Goal: Task Accomplishment & Management: Complete application form

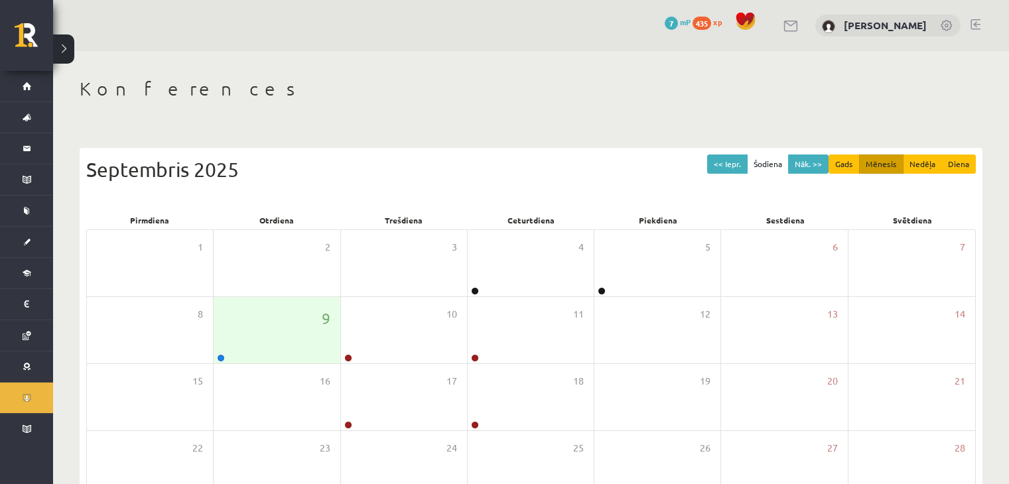
scroll to position [149, 0]
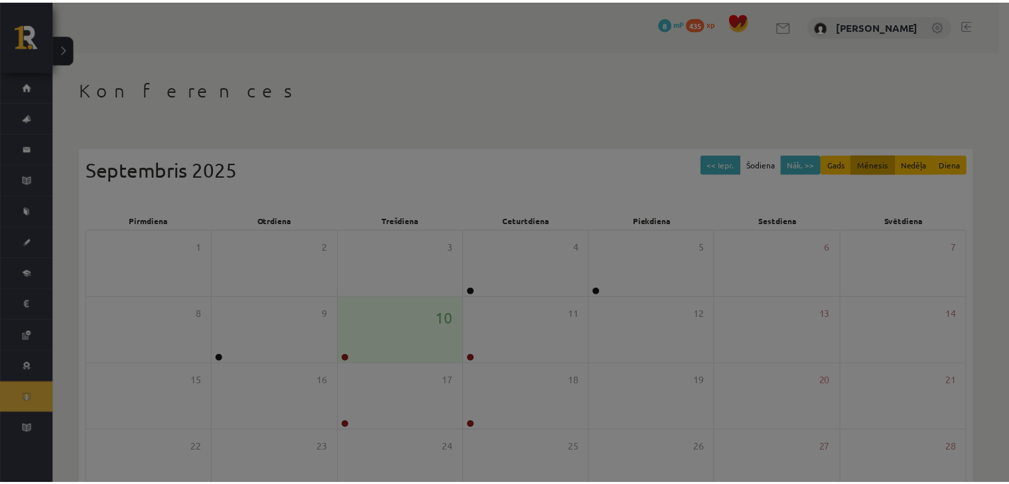
scroll to position [149, 0]
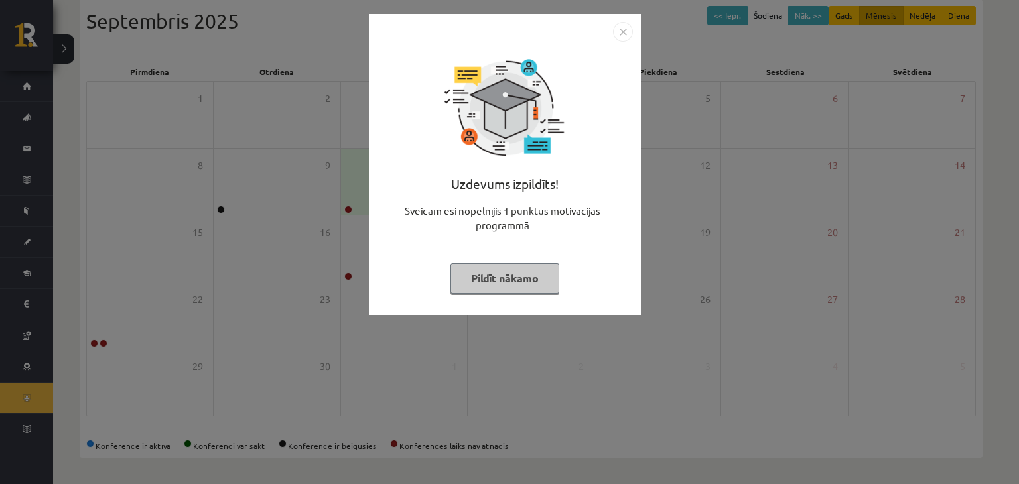
click at [627, 35] on img "Close" at bounding box center [623, 32] width 20 height 20
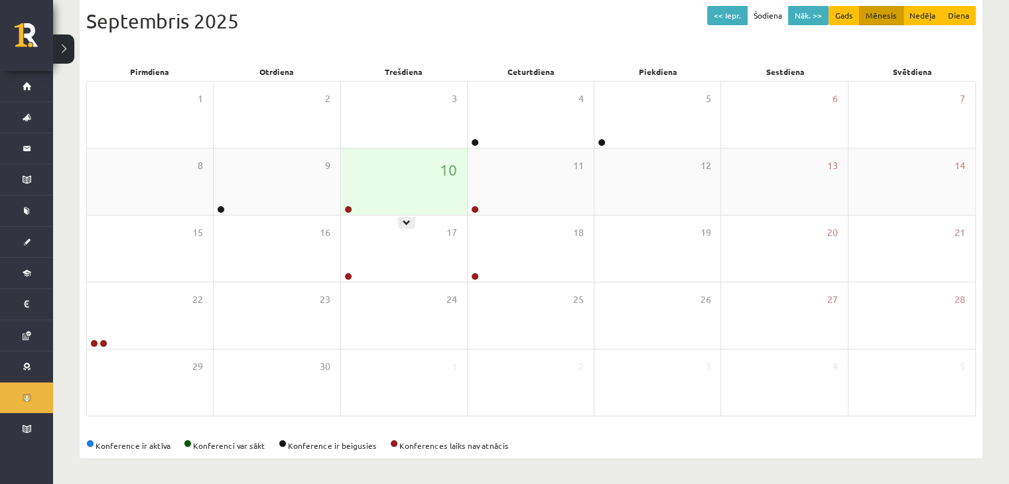
click at [392, 186] on div "10" at bounding box center [404, 182] width 126 height 66
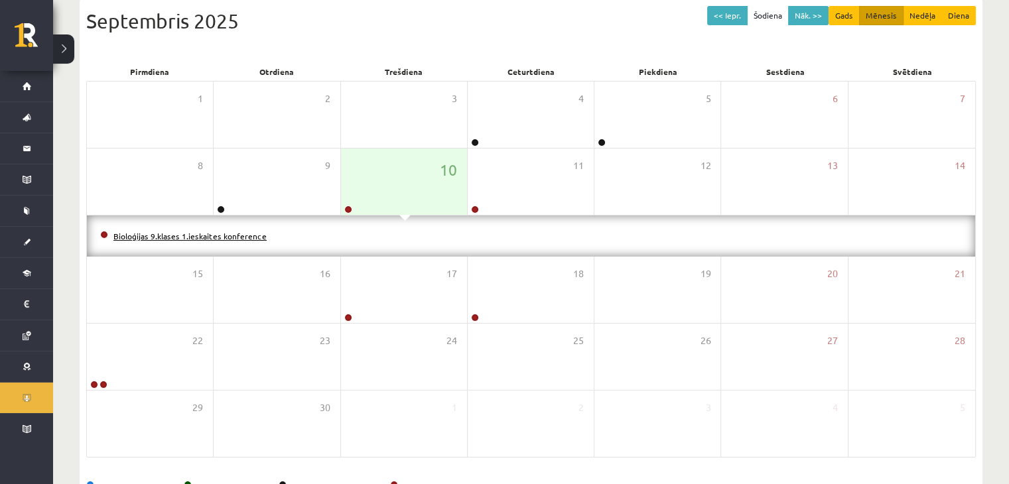
click at [232, 234] on link "Bioloģijas 9.klases 1.ieskaites konference" at bounding box center [189, 236] width 153 height 11
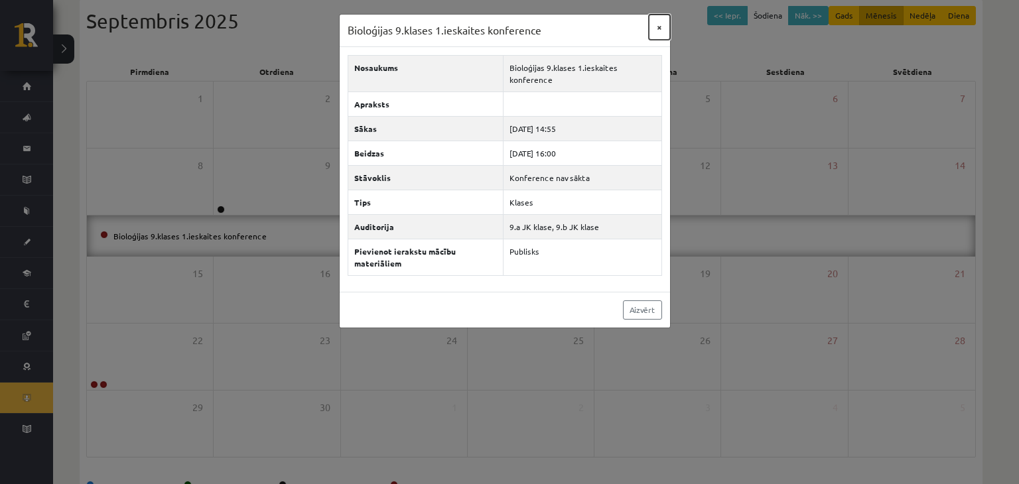
click at [656, 22] on button "×" at bounding box center [659, 27] width 21 height 25
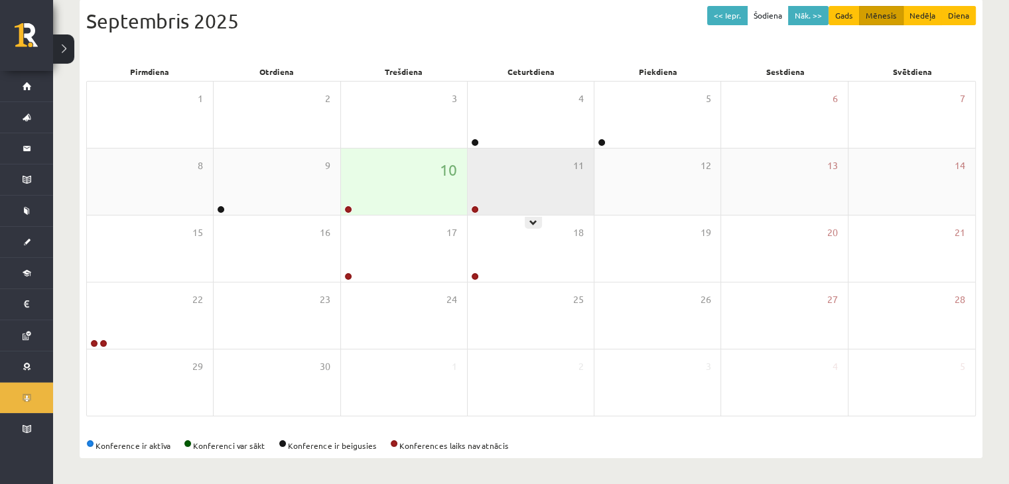
click at [520, 186] on div "11" at bounding box center [531, 182] width 126 height 66
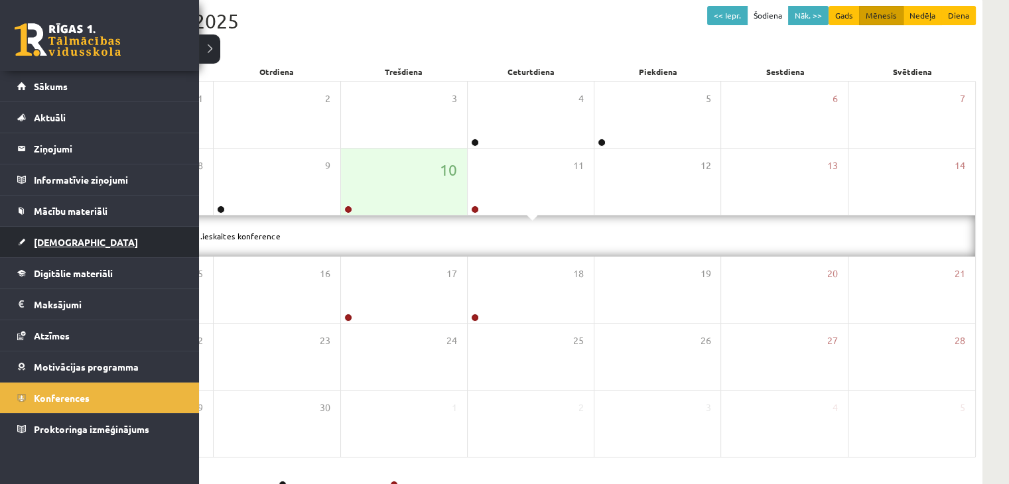
click at [47, 240] on span "[DEMOGRAPHIC_DATA]" at bounding box center [86, 242] width 104 height 12
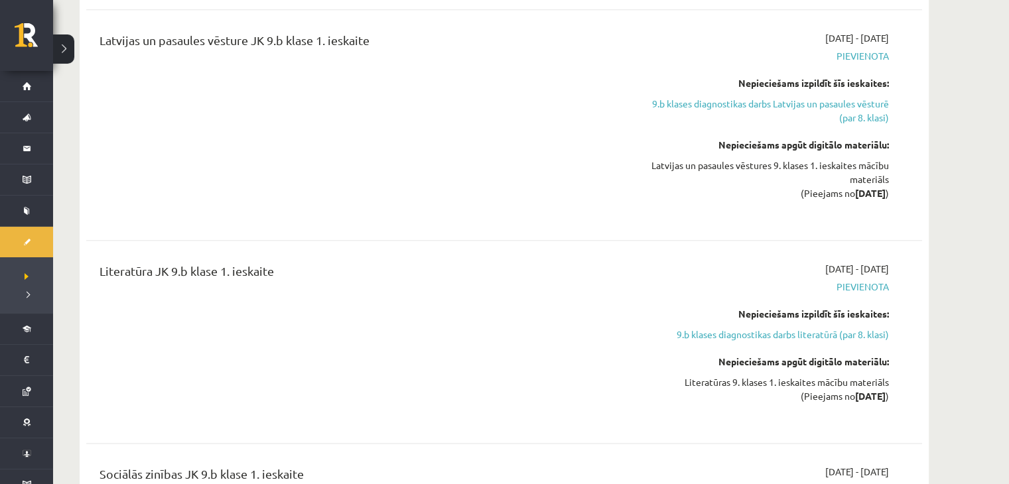
scroll to position [1609, 0]
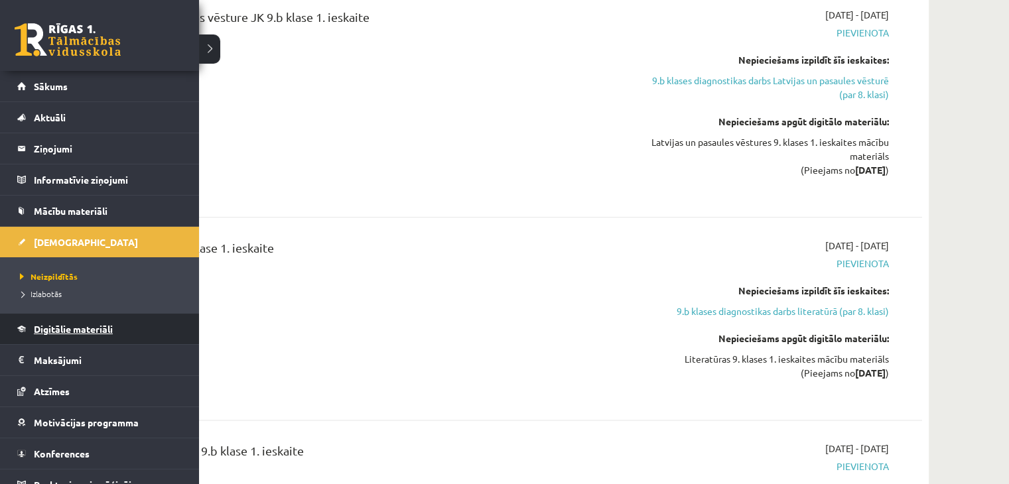
click at [46, 334] on link "Digitālie materiāli" at bounding box center [99, 329] width 165 height 31
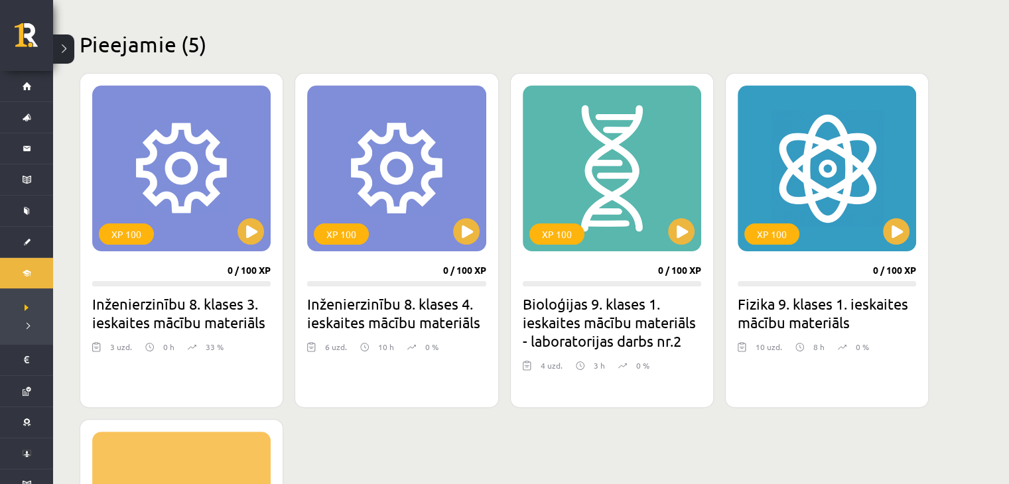
scroll to position [303, 0]
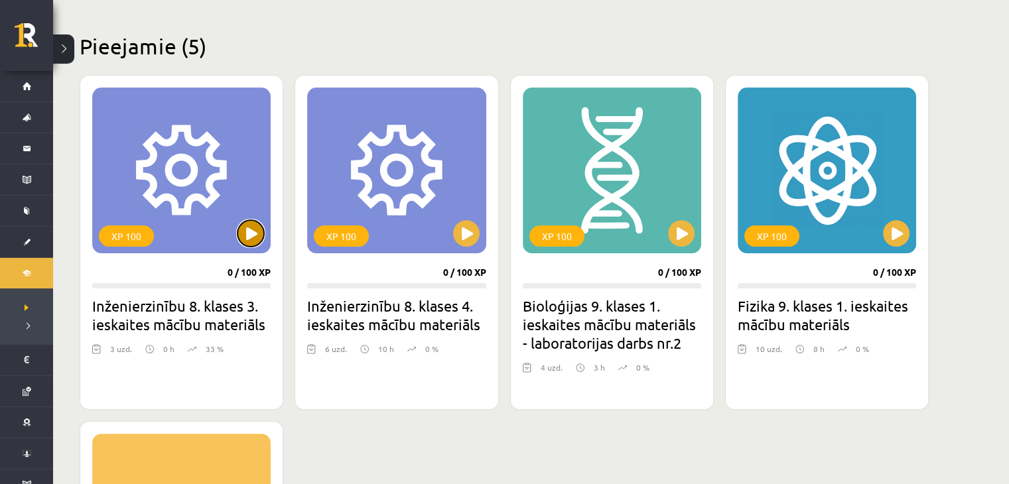
click at [248, 224] on button at bounding box center [251, 233] width 27 height 27
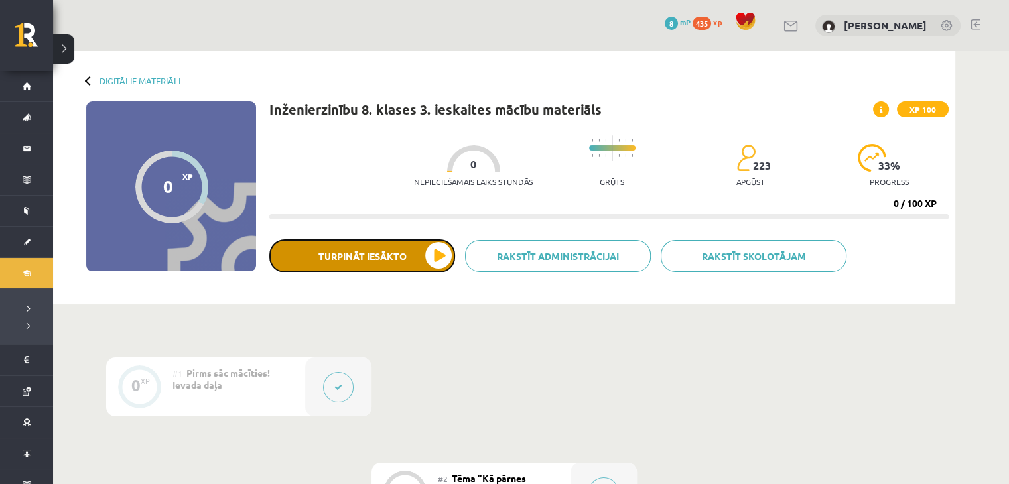
click at [326, 250] on button "Turpināt iesākto" at bounding box center [362, 256] width 186 height 33
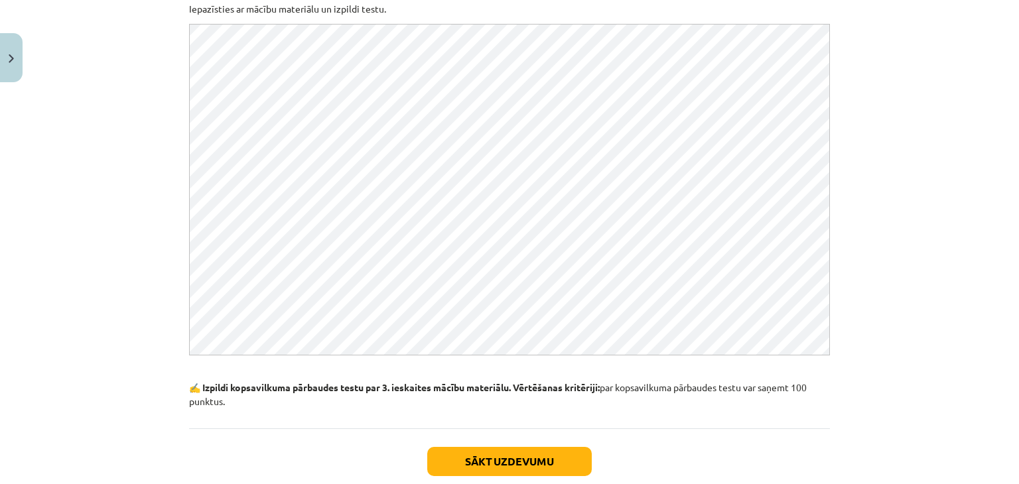
scroll to position [115, 0]
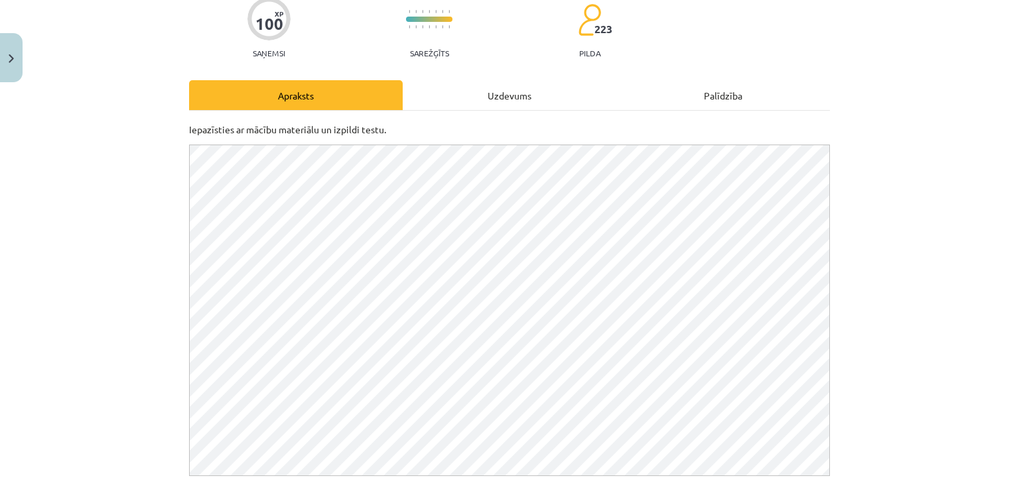
click at [514, 96] on div "Uzdevums" at bounding box center [510, 95] width 214 height 30
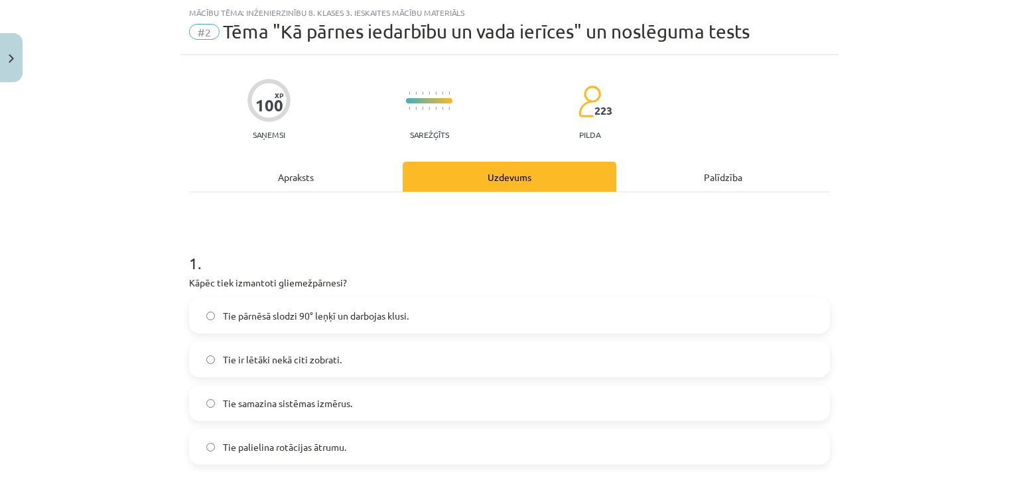
scroll to position [0, 0]
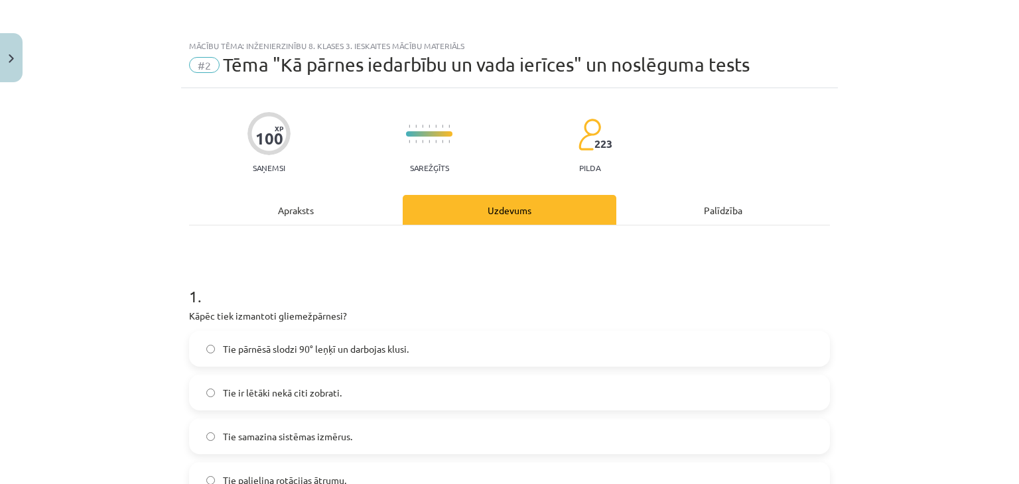
click at [305, 214] on div "Apraksts" at bounding box center [296, 210] width 214 height 30
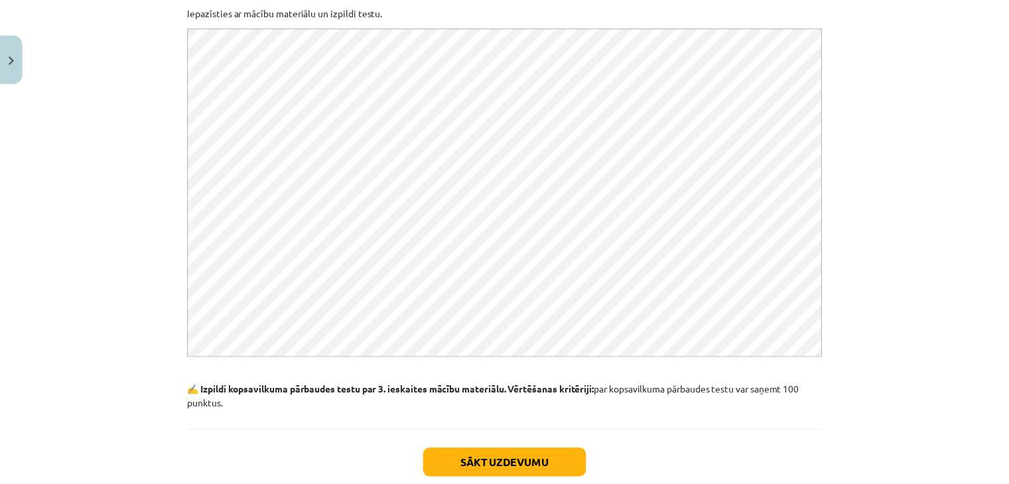
scroll to position [314, 0]
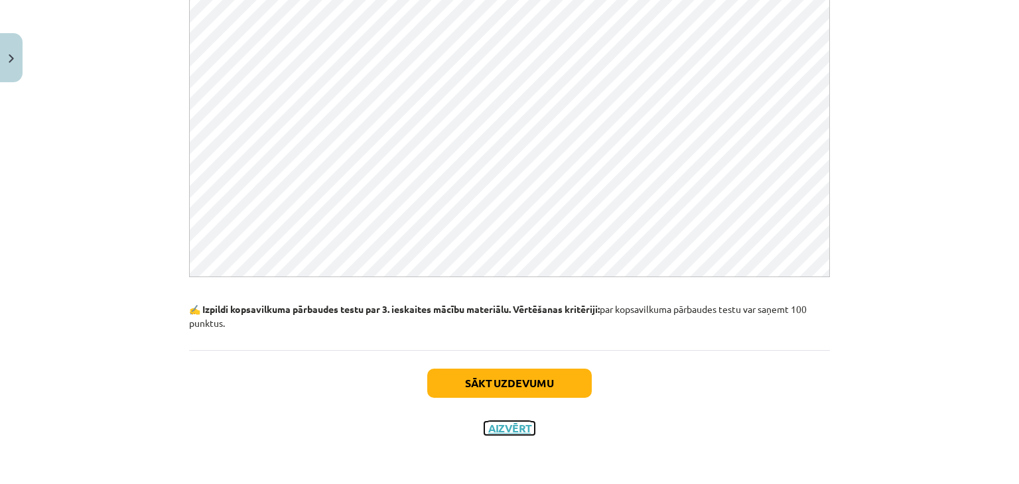
click at [504, 427] on button "Aizvērt" at bounding box center [509, 428] width 50 height 13
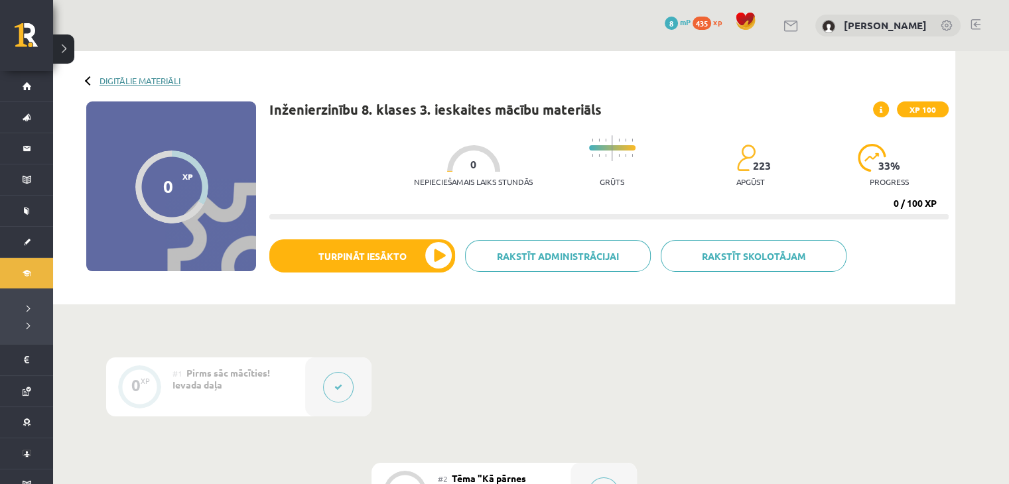
click at [175, 81] on link "Digitālie materiāli" at bounding box center [140, 81] width 81 height 10
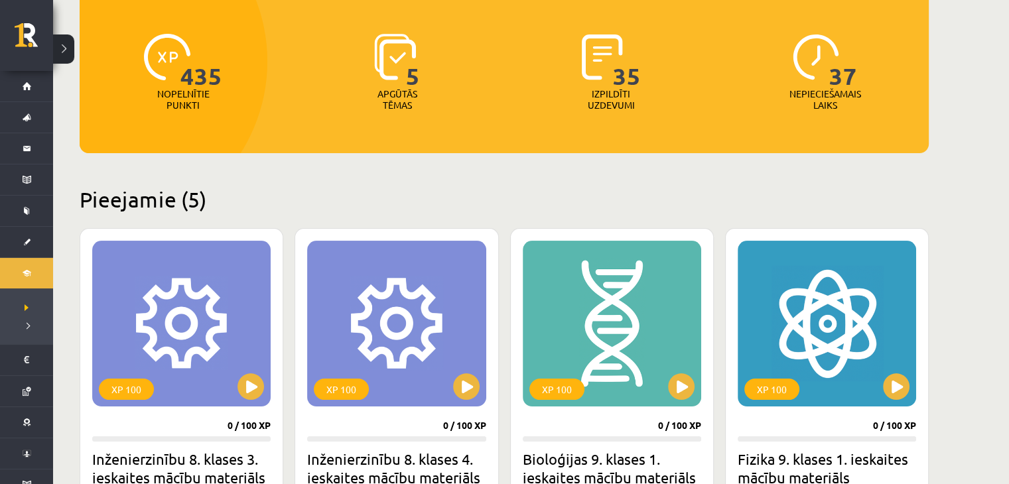
scroll to position [199, 0]
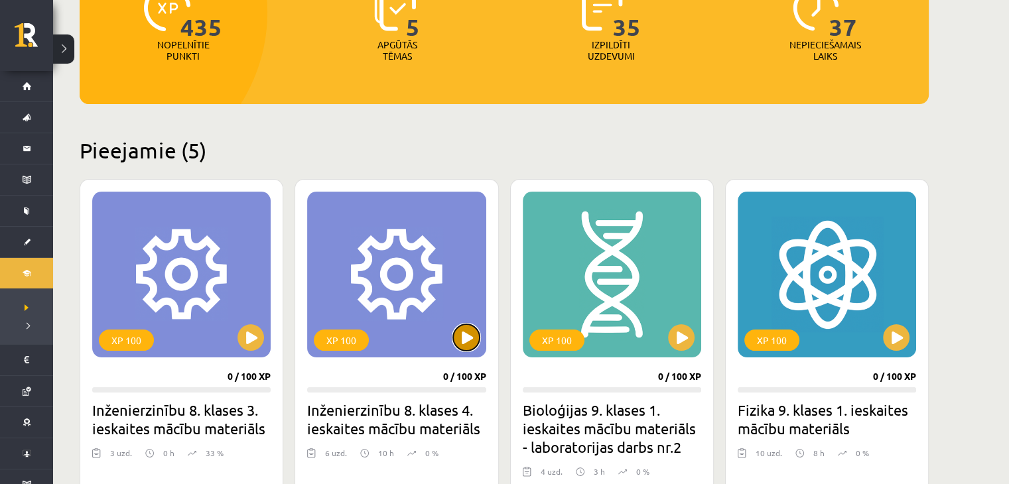
click at [459, 341] on button at bounding box center [466, 338] width 27 height 27
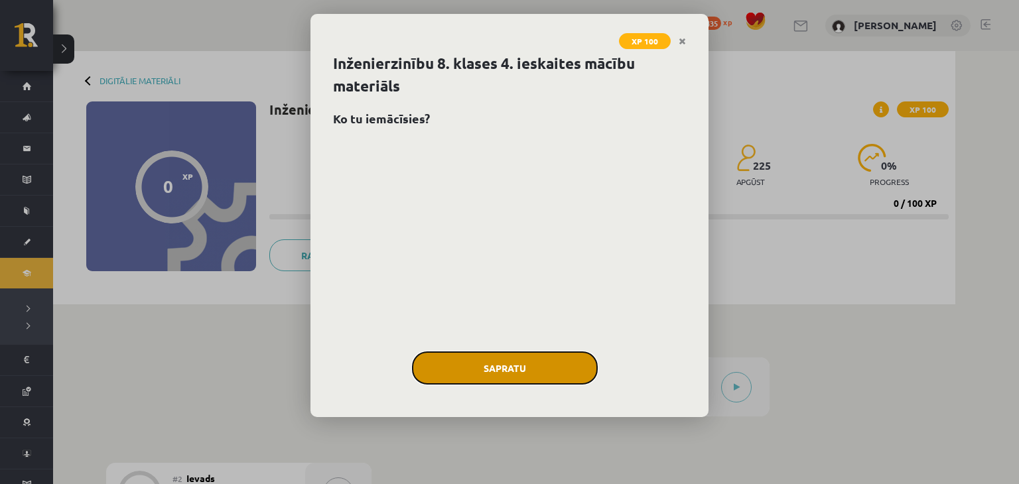
click at [507, 362] on button "Sapratu" at bounding box center [505, 368] width 186 height 33
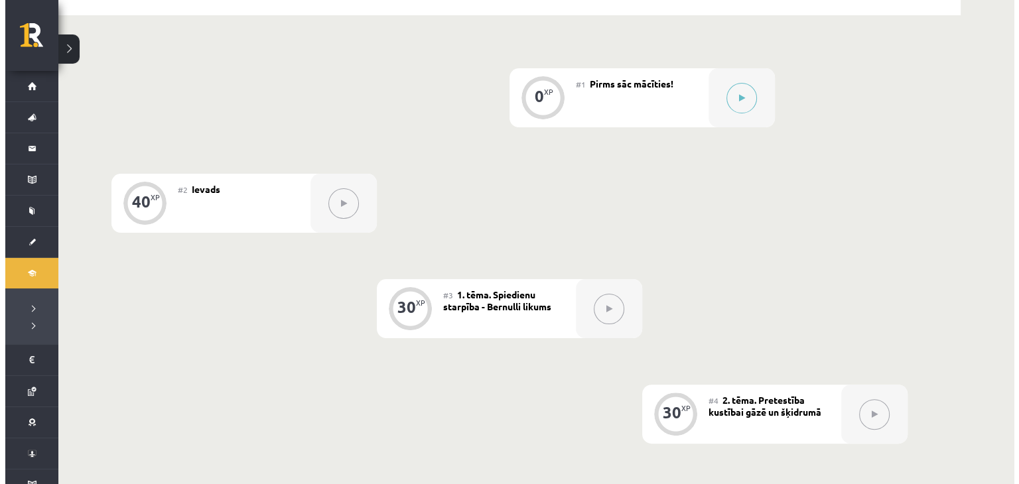
scroll to position [321, 0]
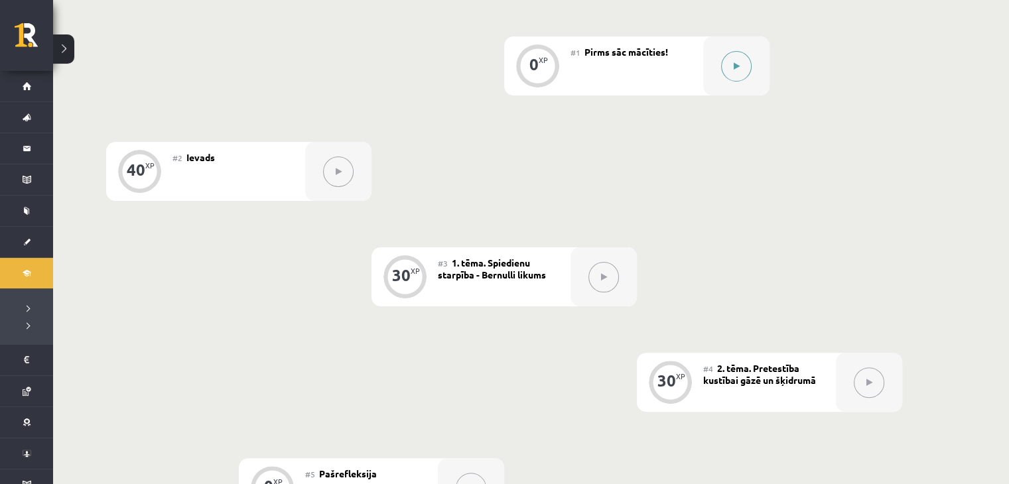
click at [719, 57] on div at bounding box center [737, 66] width 66 height 59
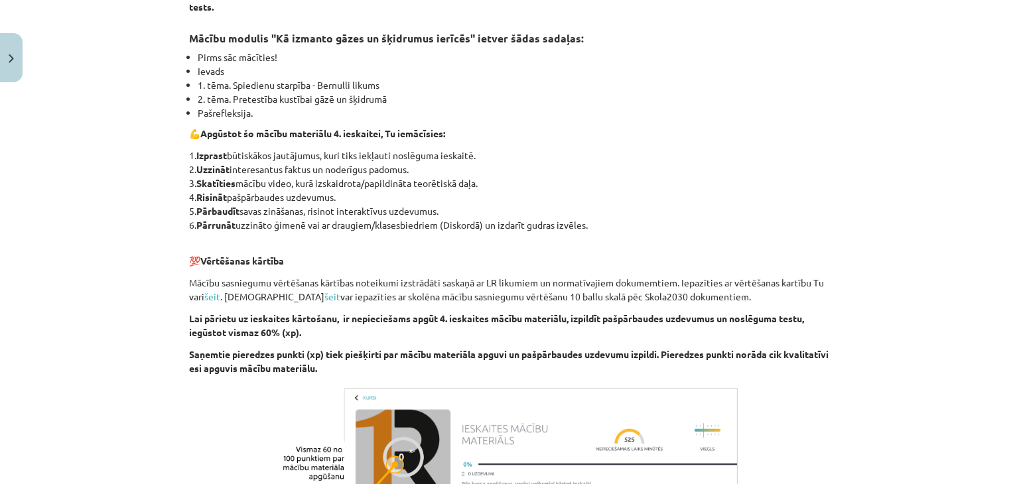
scroll to position [463, 0]
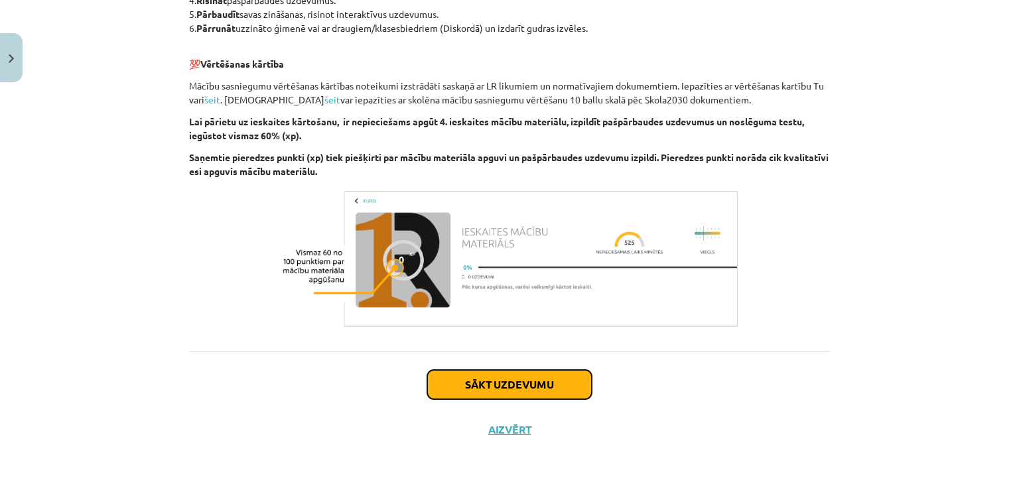
click at [512, 382] on button "Sākt uzdevumu" at bounding box center [509, 384] width 165 height 29
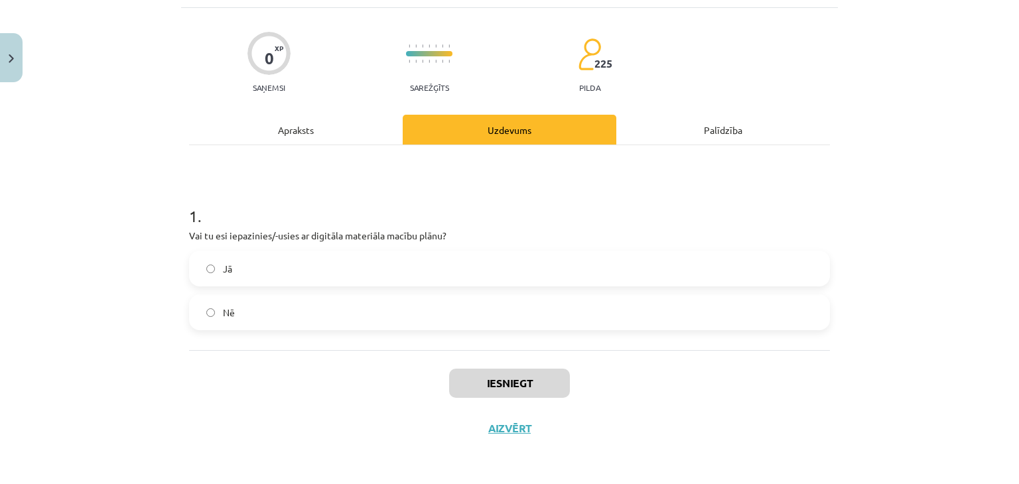
scroll to position [33, 0]
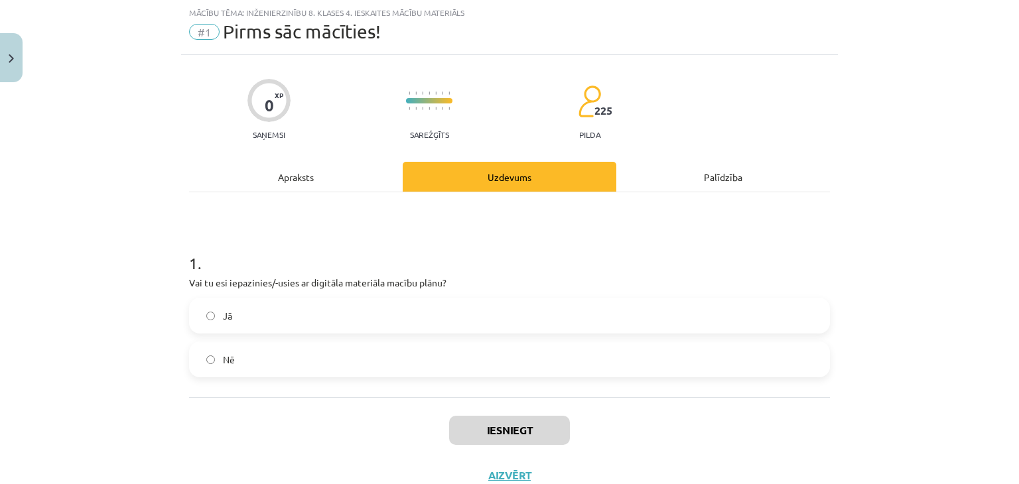
click at [424, 311] on label "Jā" at bounding box center [509, 315] width 638 height 33
click at [525, 436] on button "Iesniegt" at bounding box center [509, 430] width 121 height 29
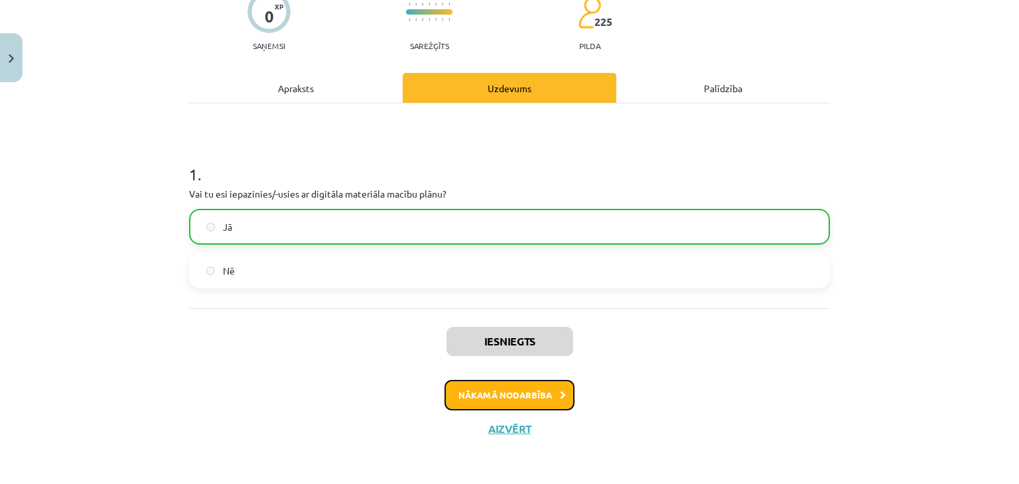
click at [517, 396] on button "Nākamā nodarbība" at bounding box center [510, 395] width 130 height 31
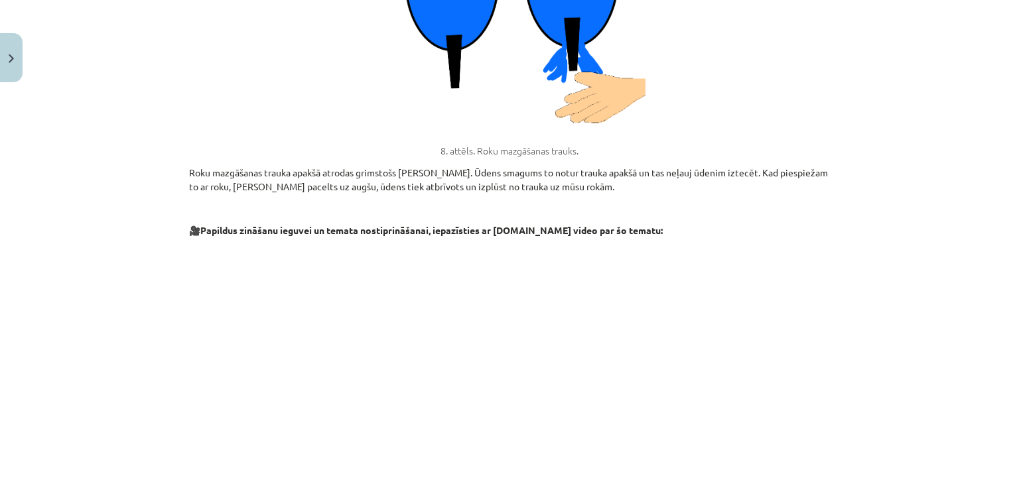
scroll to position [2951, 0]
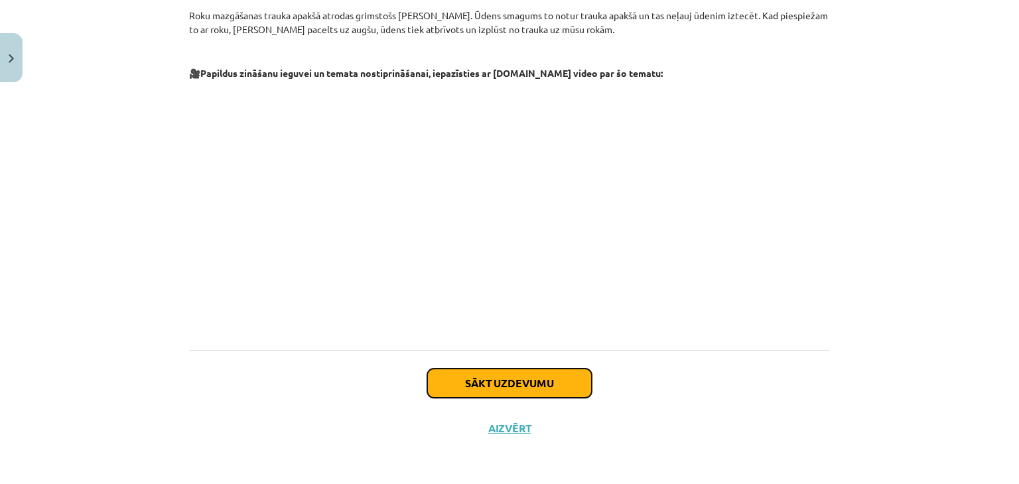
click at [530, 387] on button "Sākt uzdevumu" at bounding box center [509, 383] width 165 height 29
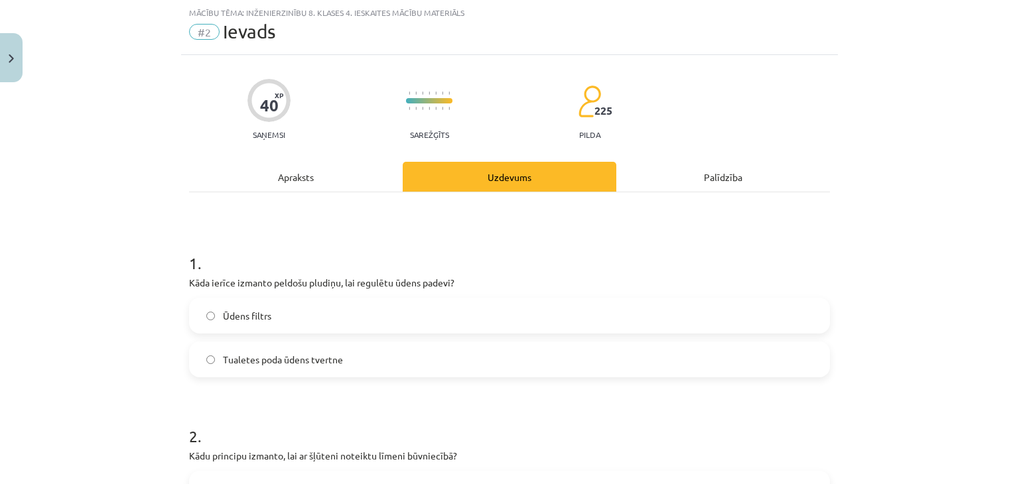
scroll to position [322, 0]
click at [893, 208] on div "Тема исследования: Инженерное дело, 8 класс, учебный материал для 4-го класса #…" at bounding box center [509, 242] width 1019 height 484
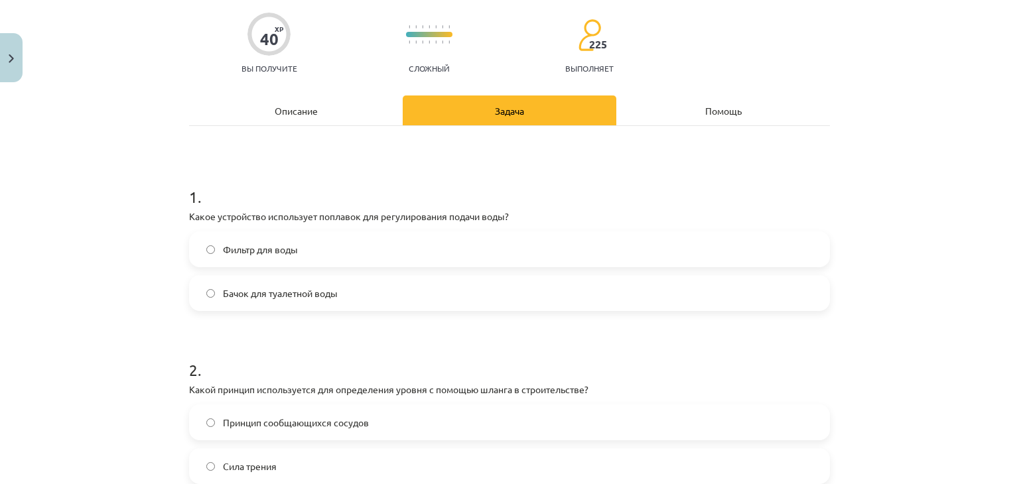
scroll to position [0, 0]
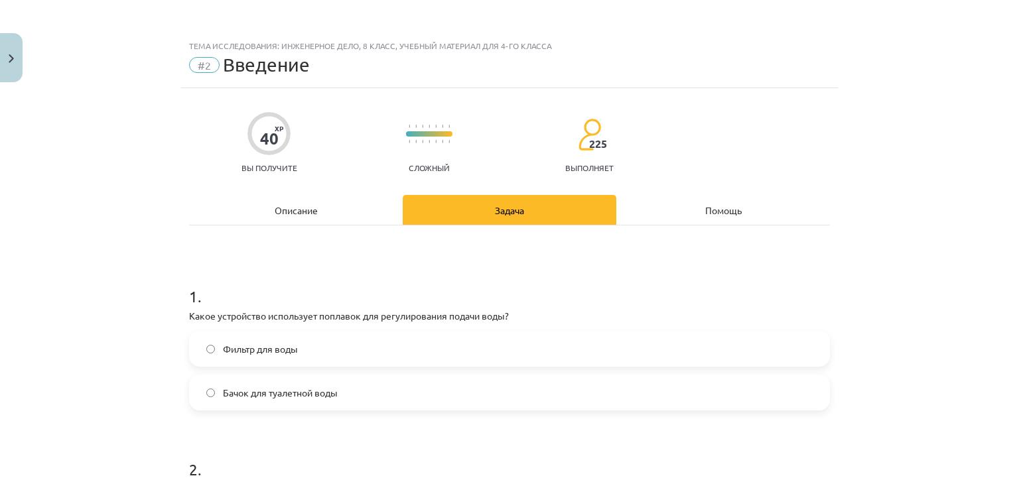
click at [329, 200] on div "Описание" at bounding box center [296, 210] width 214 height 30
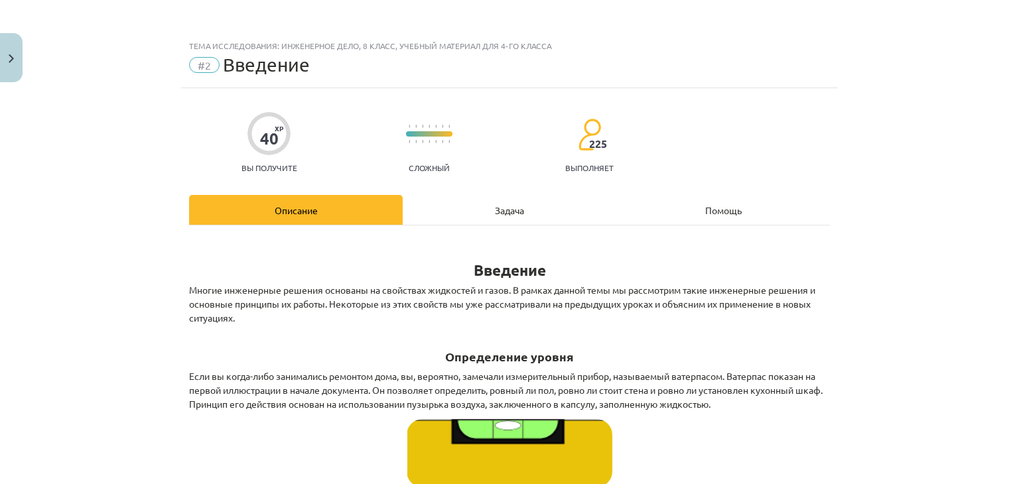
click at [436, 216] on div "Задача" at bounding box center [510, 210] width 214 height 30
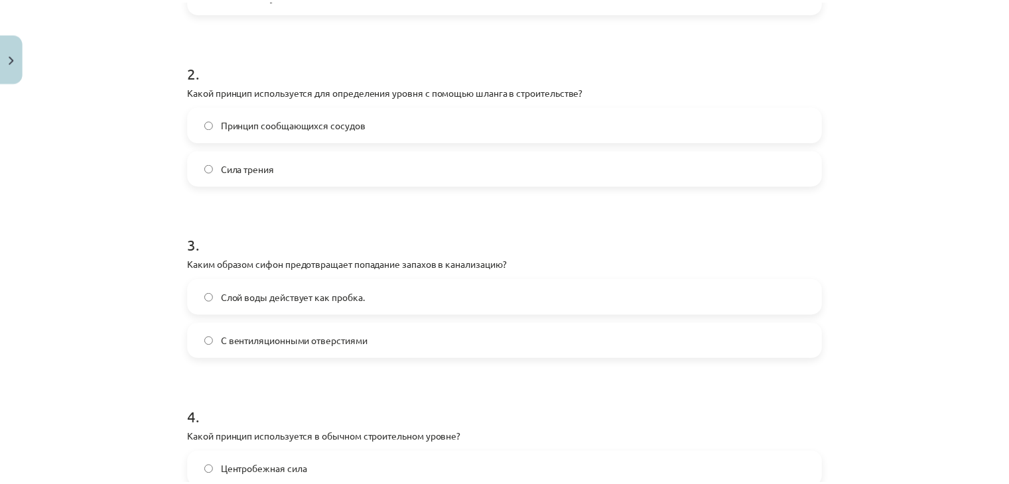
scroll to position [600, 0]
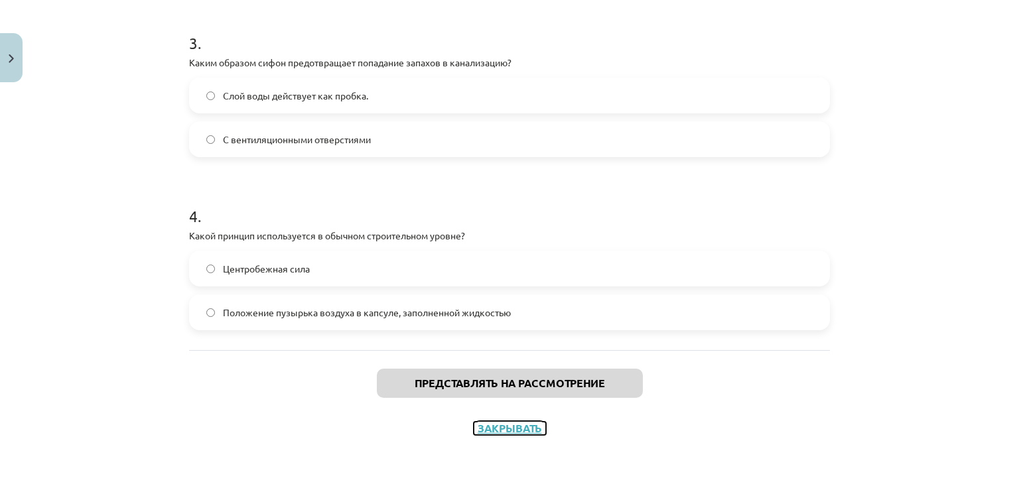
click at [502, 423] on font "Закрывать" at bounding box center [510, 428] width 64 height 14
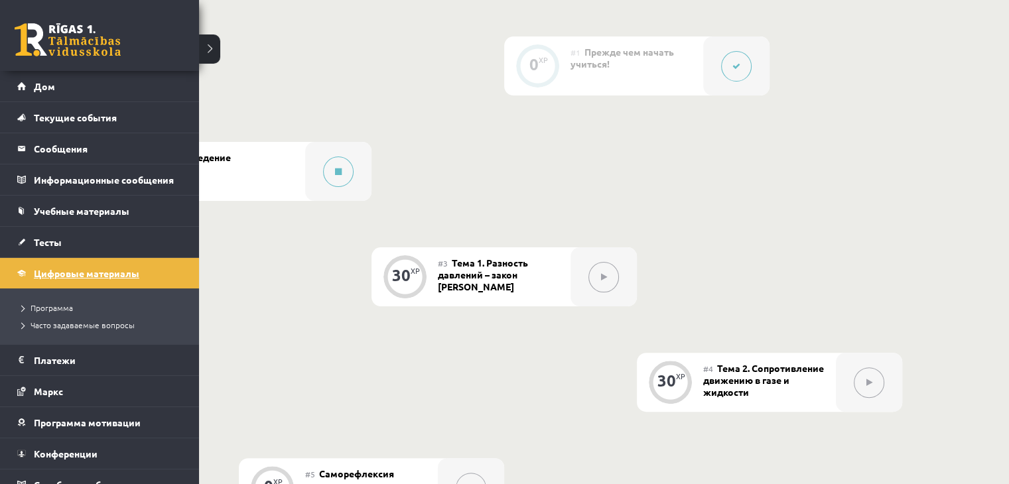
click at [60, 269] on font "Цифровые материалы" at bounding box center [87, 273] width 106 height 12
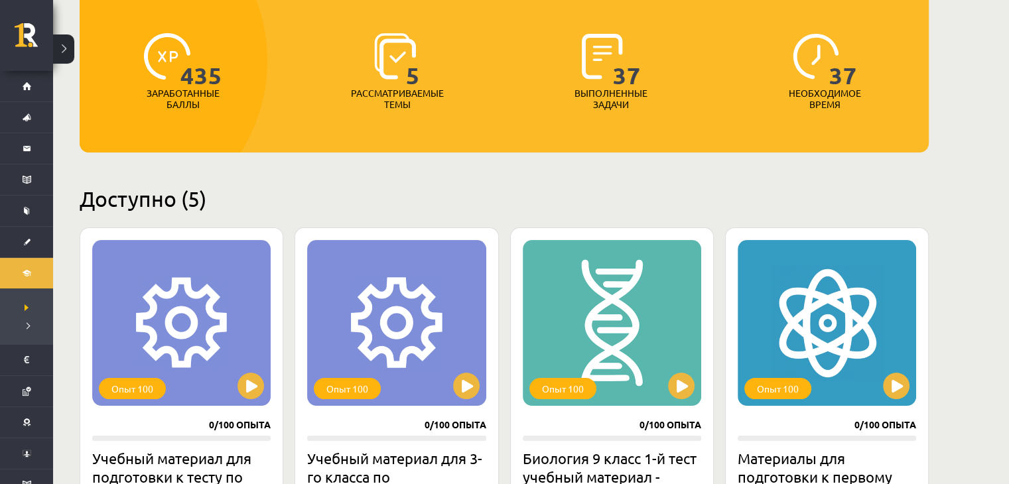
scroll to position [332, 0]
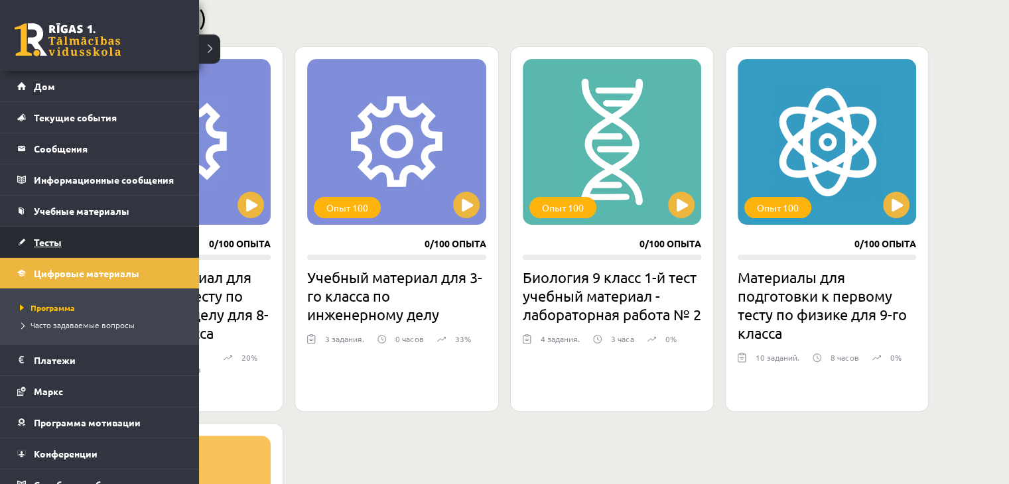
click at [40, 238] on font "Тесты" at bounding box center [48, 242] width 28 height 12
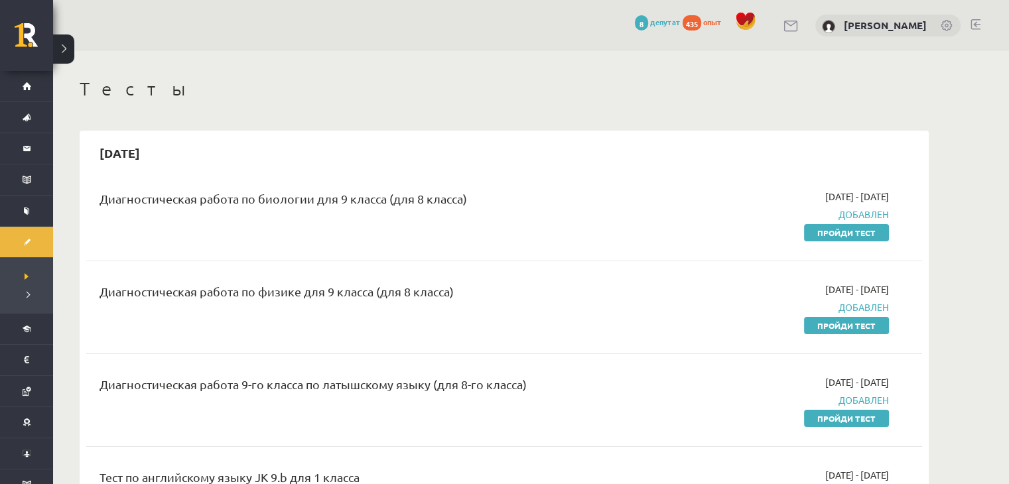
drag, startPoint x: 846, startPoint y: 236, endPoint x: 544, endPoint y: 70, distance: 344.9
click at [846, 236] on font "Пройди тест" at bounding box center [847, 233] width 58 height 11
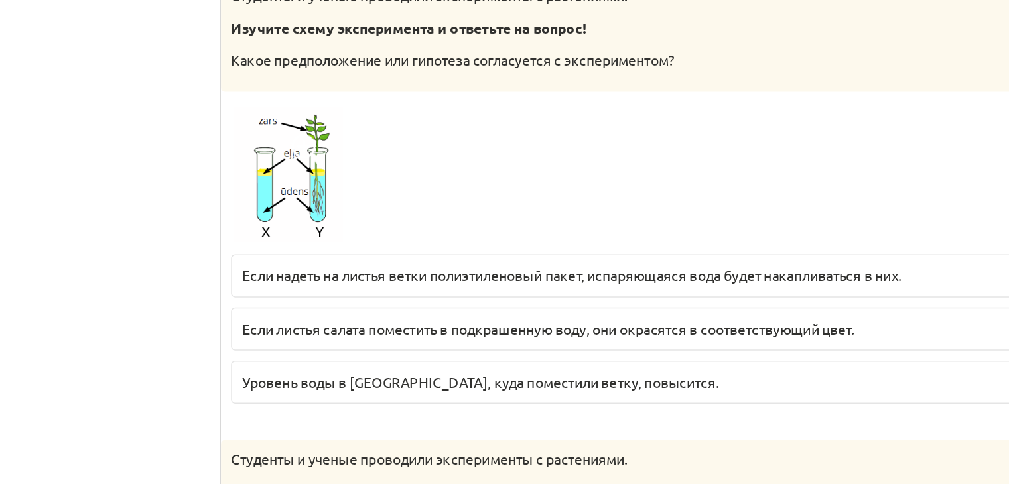
scroll to position [398, 0]
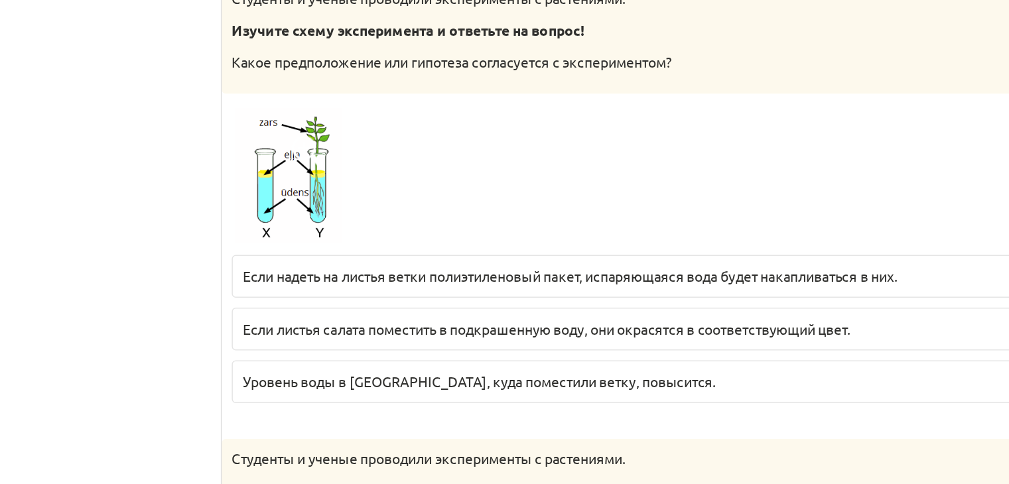
click at [431, 336] on label "Уровень воды в жире, куда поместили ветку, повысится." at bounding box center [601, 327] width 644 height 29
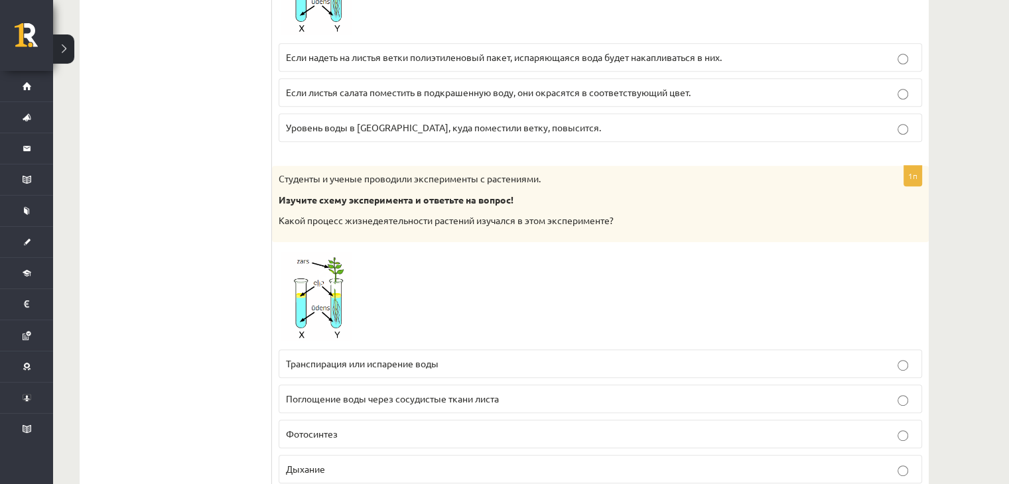
scroll to position [664, 0]
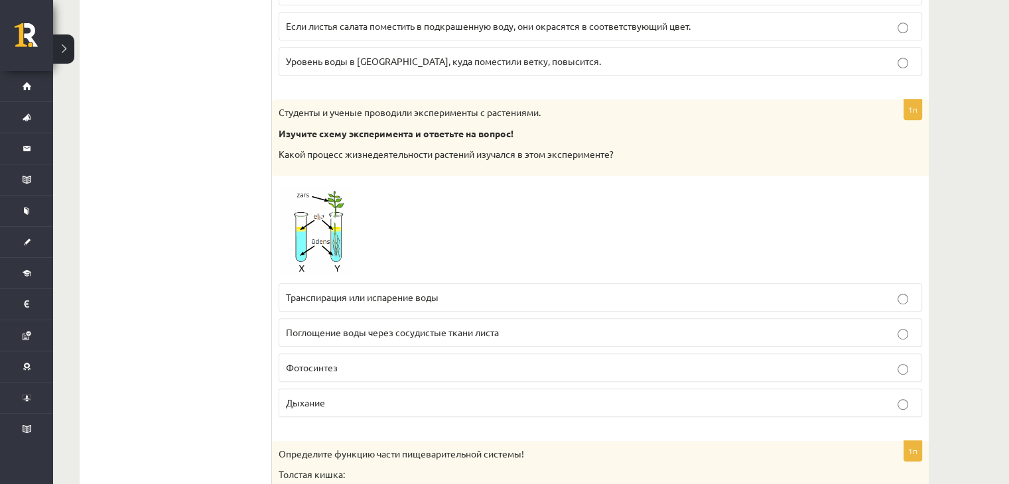
click at [378, 331] on font "Поглощение воды через сосудистые ткани листа" at bounding box center [392, 333] width 213 height 12
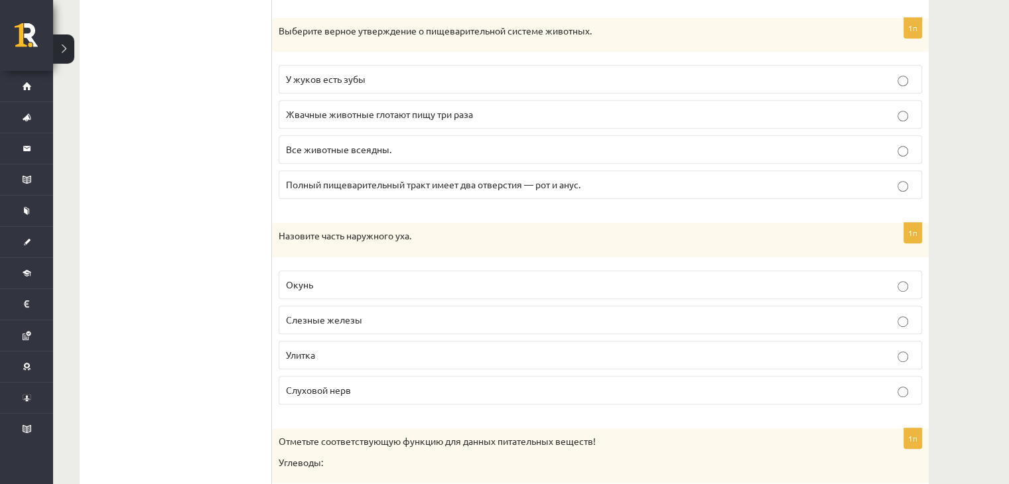
scroll to position [5432, 0]
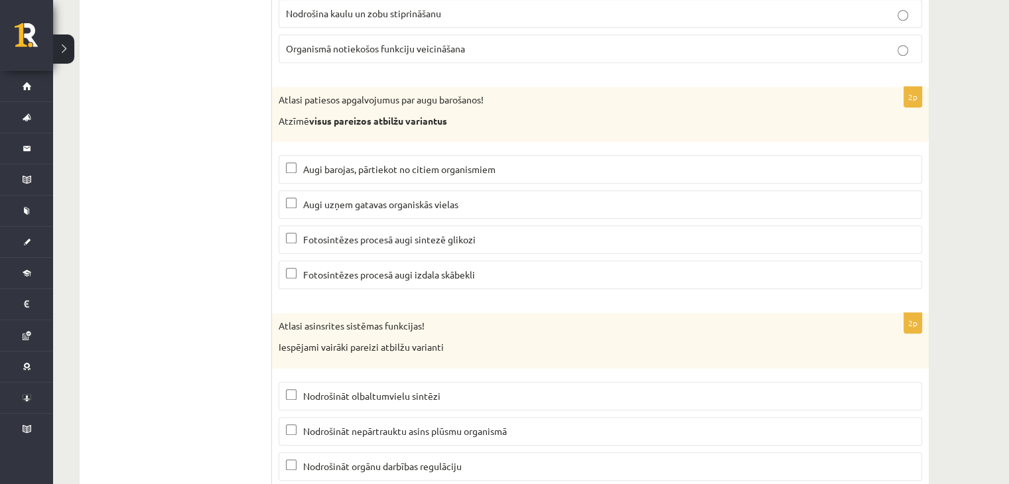
scroll to position [6361, 0]
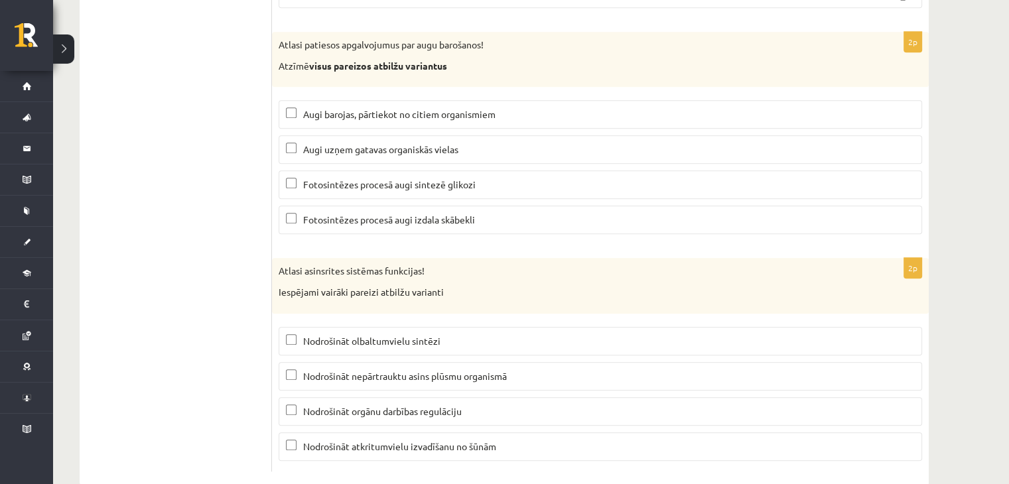
click at [488, 108] on span "Augi barojas, pārtiekot no citiem organismiem" at bounding box center [399, 114] width 192 height 12
click at [384, 143] on p "Augi uzņem gatavas organiskās vielas" at bounding box center [600, 150] width 629 height 14
click at [383, 135] on label "Augi uzņem gatavas organiskās vielas" at bounding box center [601, 149] width 644 height 29
click at [382, 179] on span "Fotosintēzes procesā augi sintezē glikozi" at bounding box center [389, 185] width 173 height 12
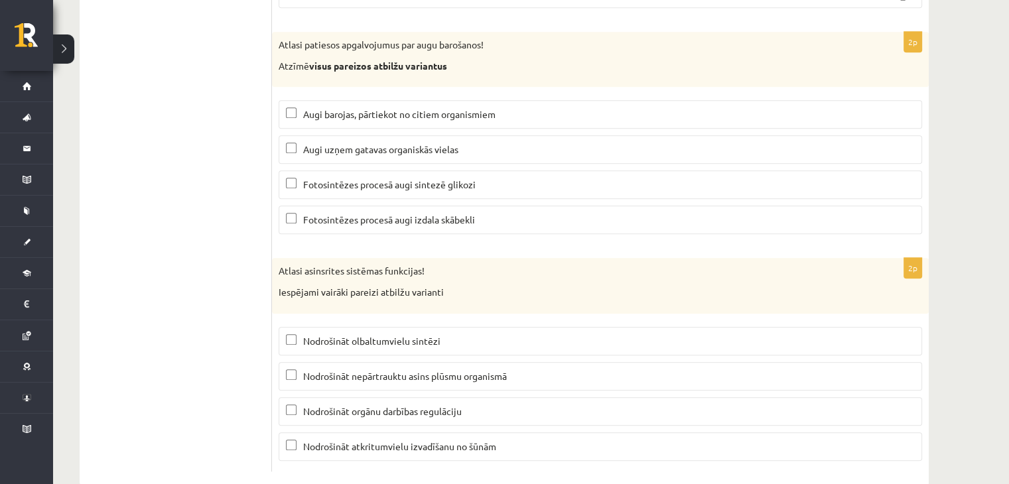
click at [384, 214] on span "Fotosintēzes procesā augi izdala skābekli" at bounding box center [389, 220] width 172 height 12
click at [398, 362] on label "Nodrošināt nepārtrauktu asins plūsmu organismā" at bounding box center [601, 376] width 644 height 29
click at [412, 406] on span "Nodrošināt orgānu darbības regulāciju" at bounding box center [382, 412] width 159 height 12
click at [435, 441] on span "Nodrošināt atkritumvielu izvadīšanu no šūnām" at bounding box center [399, 447] width 193 height 12
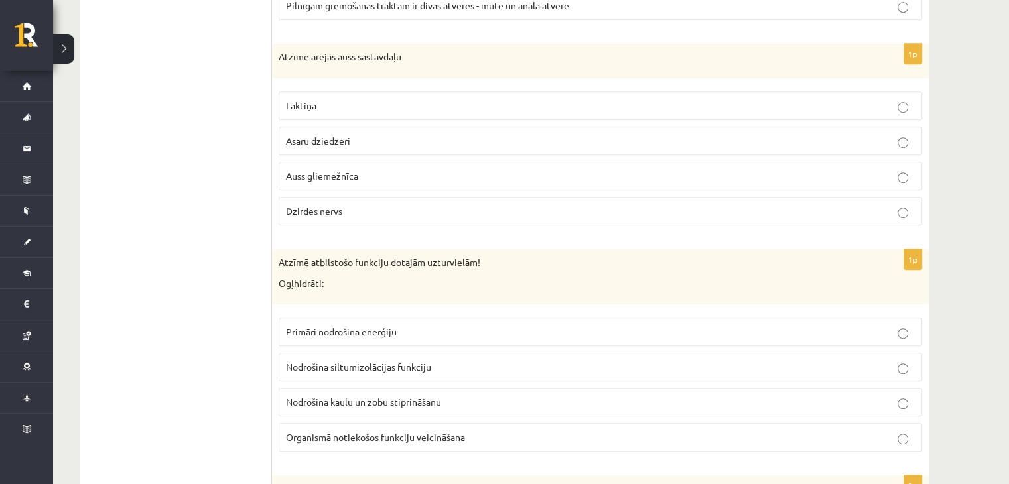
scroll to position [5897, 0]
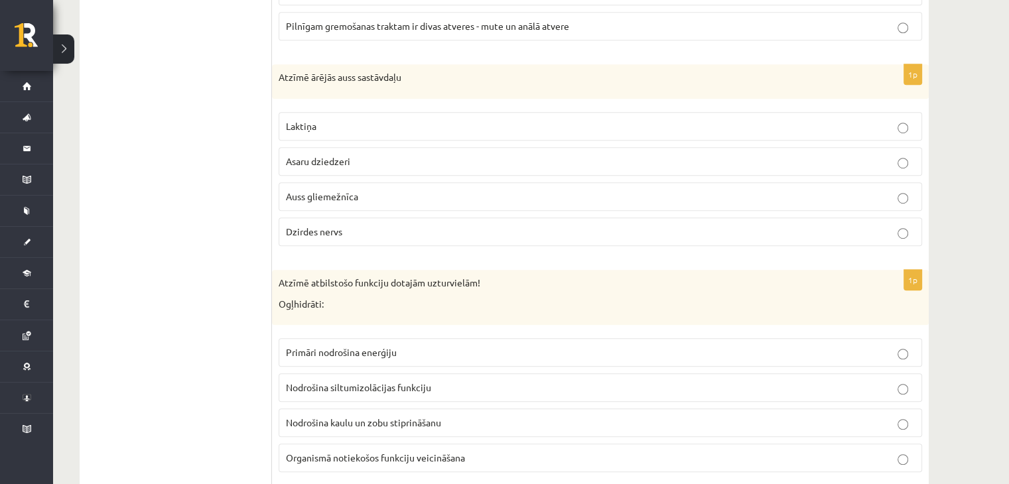
click at [309, 190] on p "Auss gliemežnīca" at bounding box center [600, 197] width 629 height 14
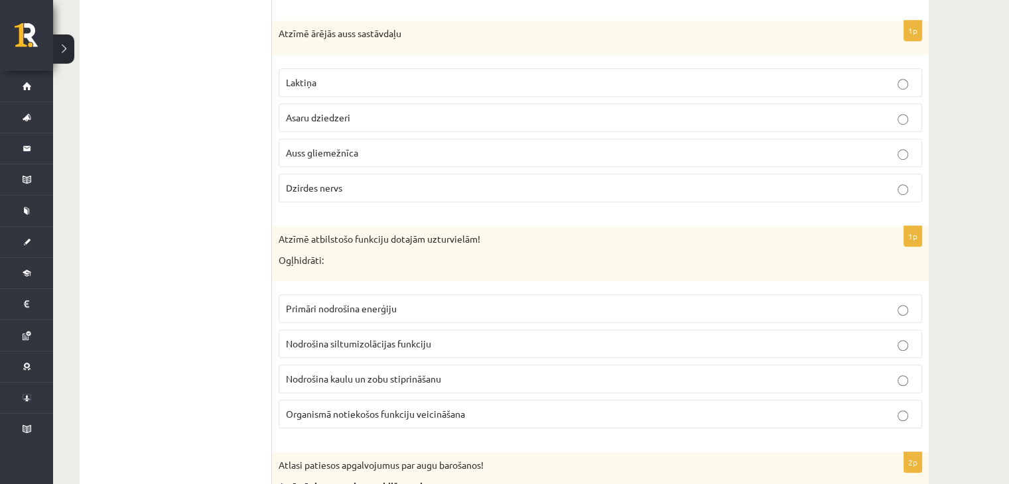
scroll to position [5963, 0]
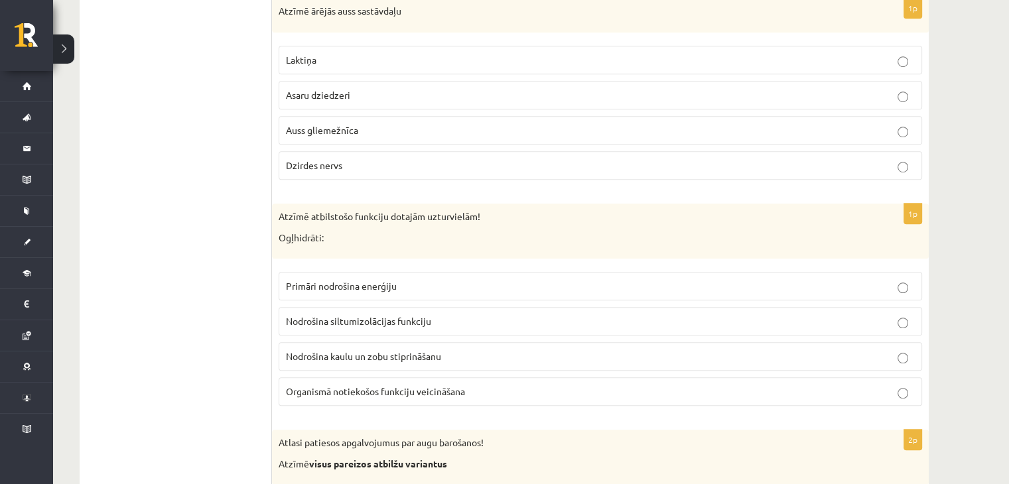
click at [377, 280] on span "Primāri nodrošina enerģiju" at bounding box center [341, 286] width 111 height 12
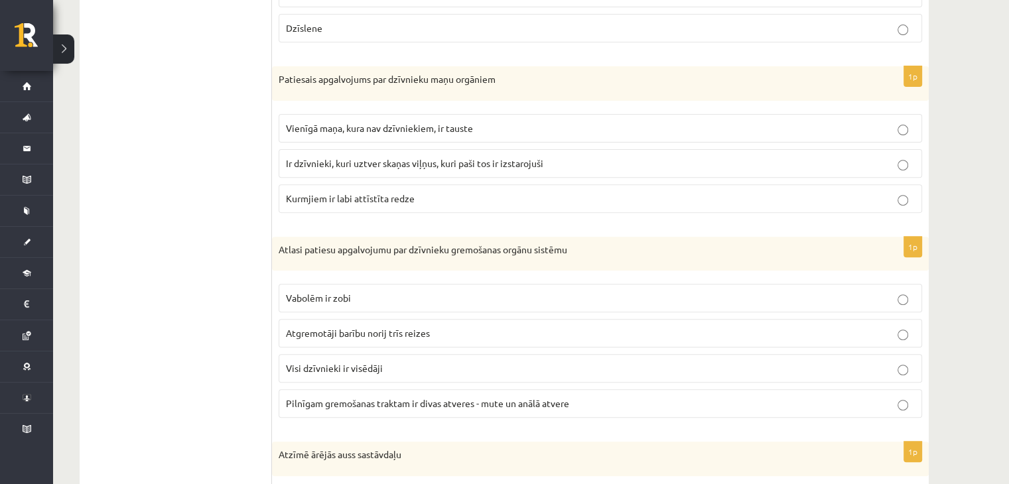
scroll to position [5499, 0]
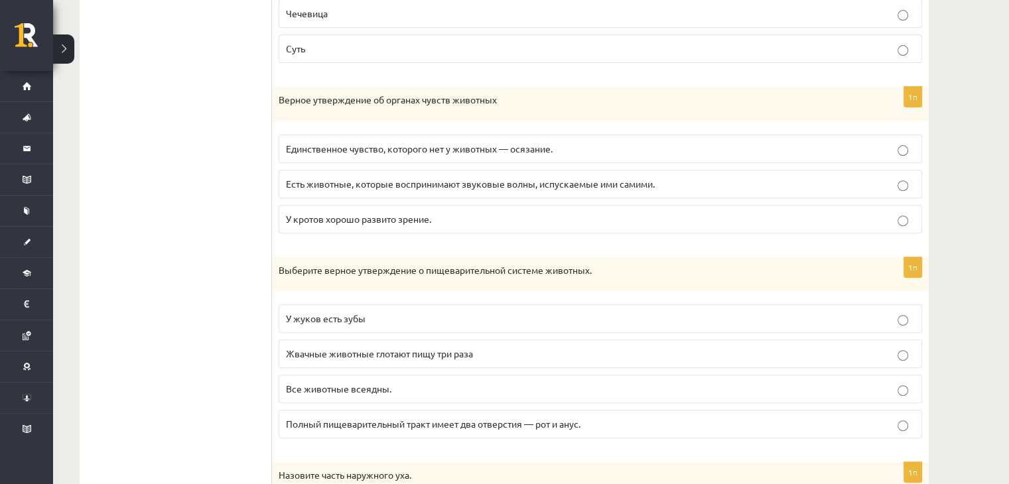
click at [422, 178] on font "Есть животные, которые воспринимают звуковые волны, испускаемые ими самими." at bounding box center [470, 184] width 369 height 12
click at [361, 418] on font "Полный пищеварительный тракт имеет два отверстия — рот и анус." at bounding box center [433, 424] width 295 height 12
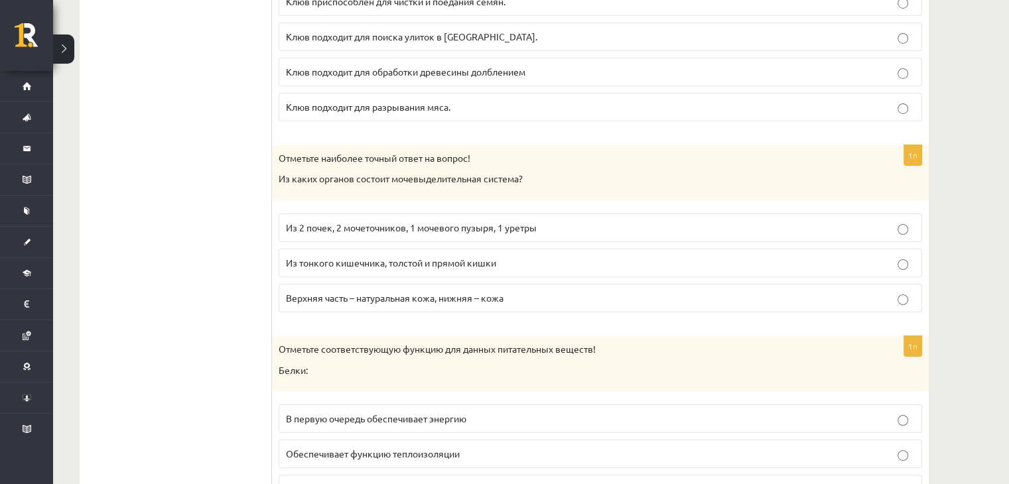
scroll to position [4702, 0]
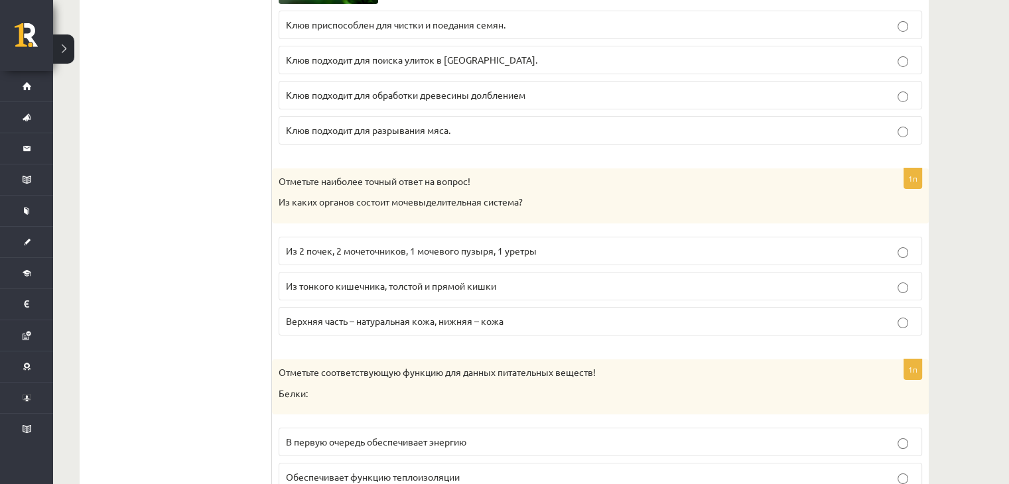
click at [486, 245] on font "Из 2 почек, 2 мочеточников, 1 мочевого пузыря, 1 уретры" at bounding box center [411, 251] width 251 height 12
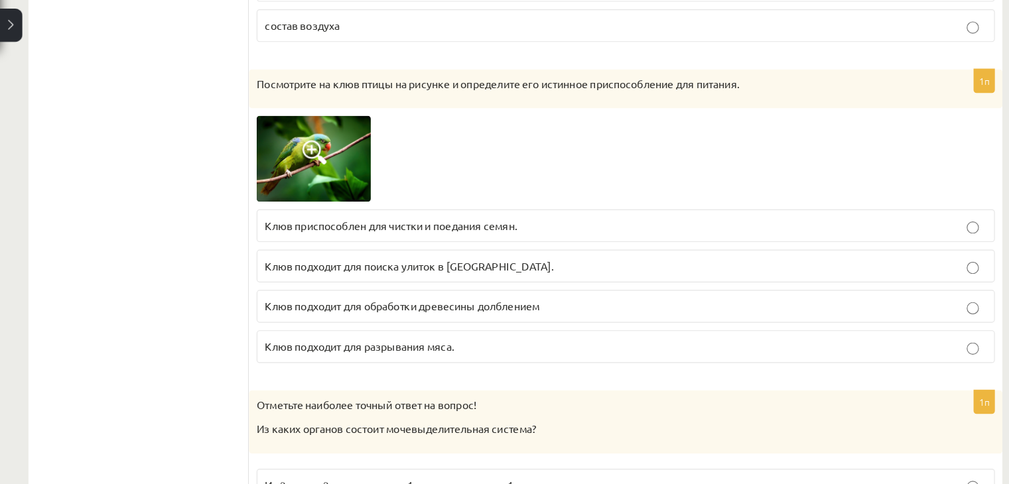
scroll to position [4503, 0]
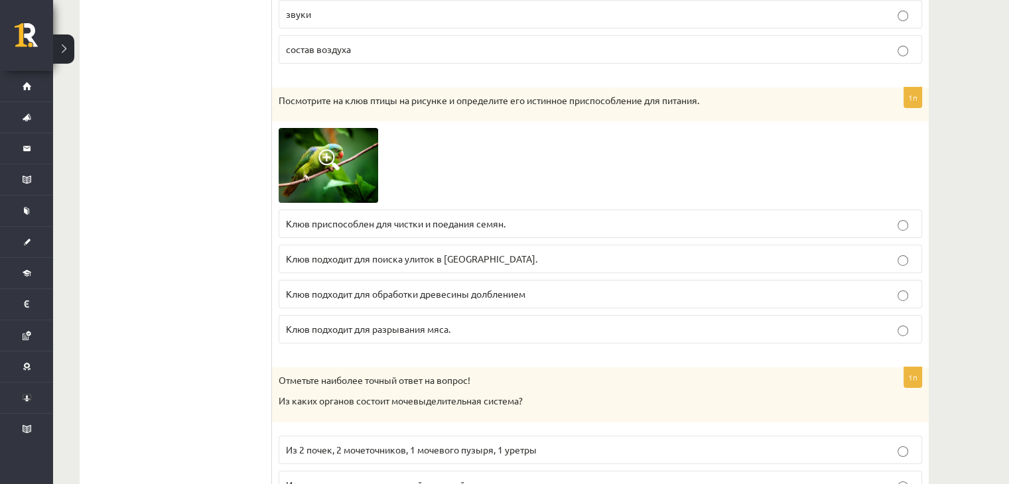
click at [388, 218] on font "Клюв приспособлен для чистки и поедания семян." at bounding box center [396, 224] width 220 height 12
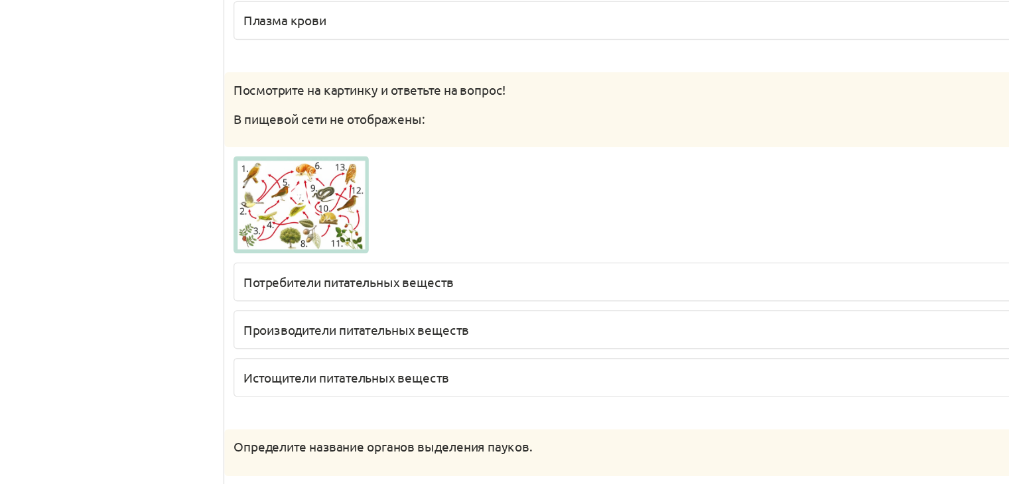
scroll to position [3778, 0]
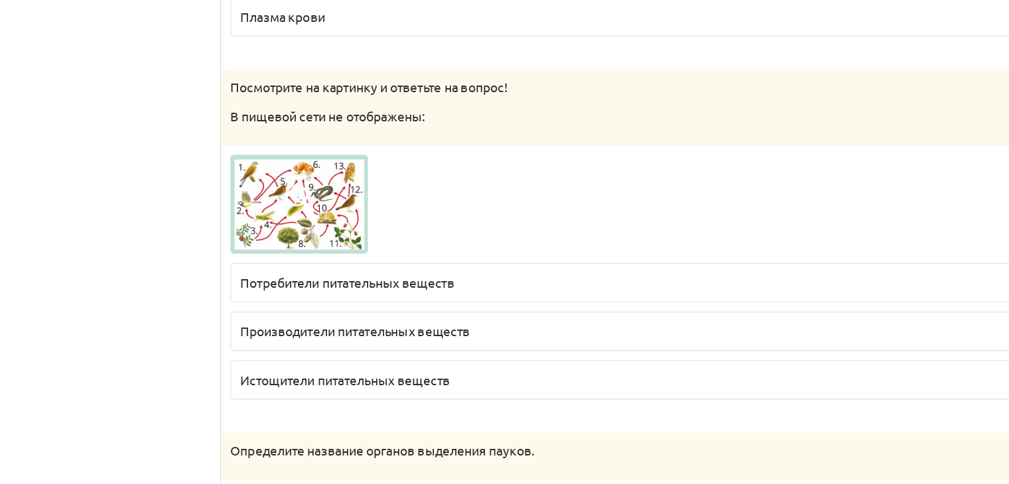
click at [328, 336] on font "Истощители питательных веществ" at bounding box center [361, 342] width 151 height 12
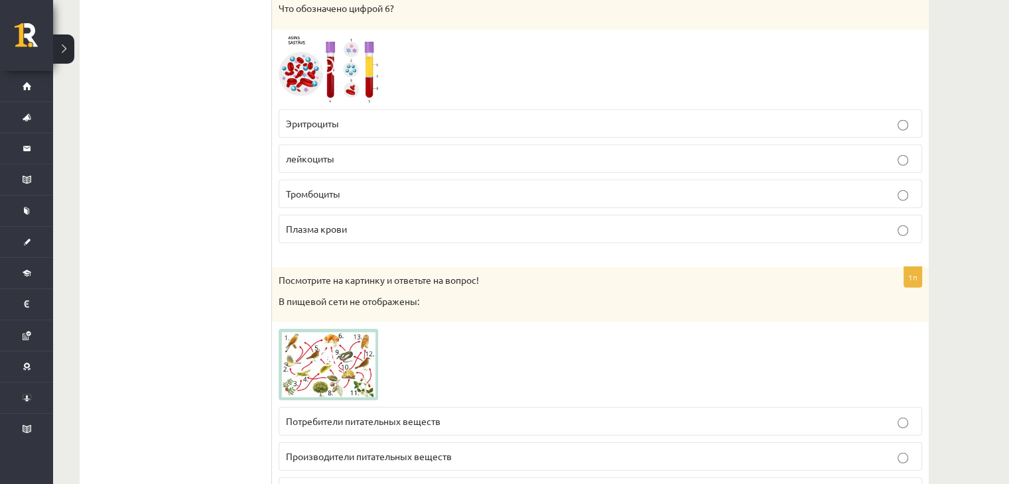
scroll to position [3579, 0]
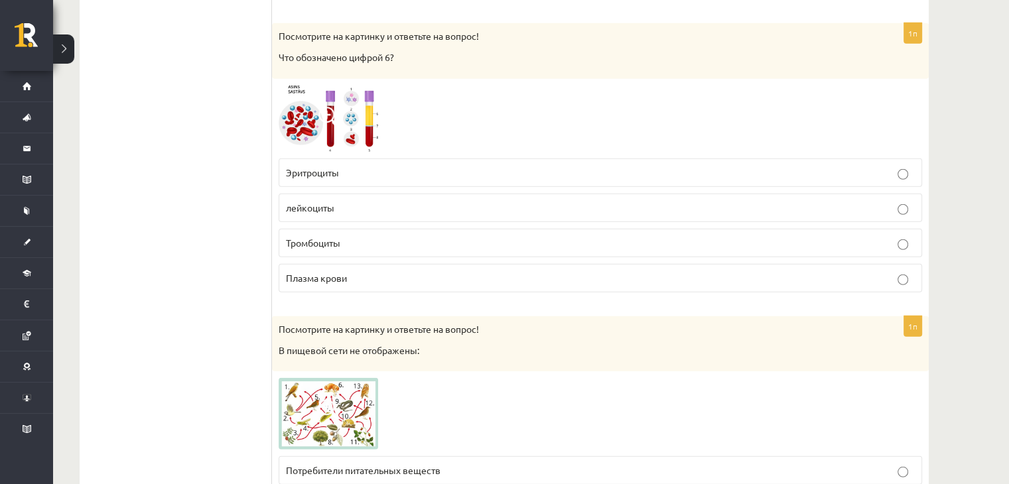
click at [323, 202] on font "лейкоциты" at bounding box center [310, 208] width 48 height 12
click at [695, 271] on p "Asins plazma" at bounding box center [600, 278] width 629 height 14
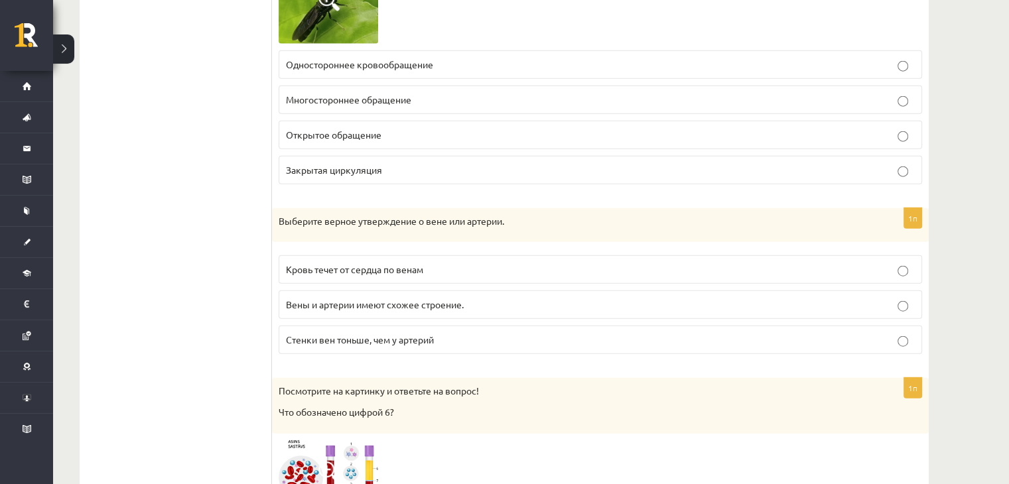
scroll to position [3247, 0]
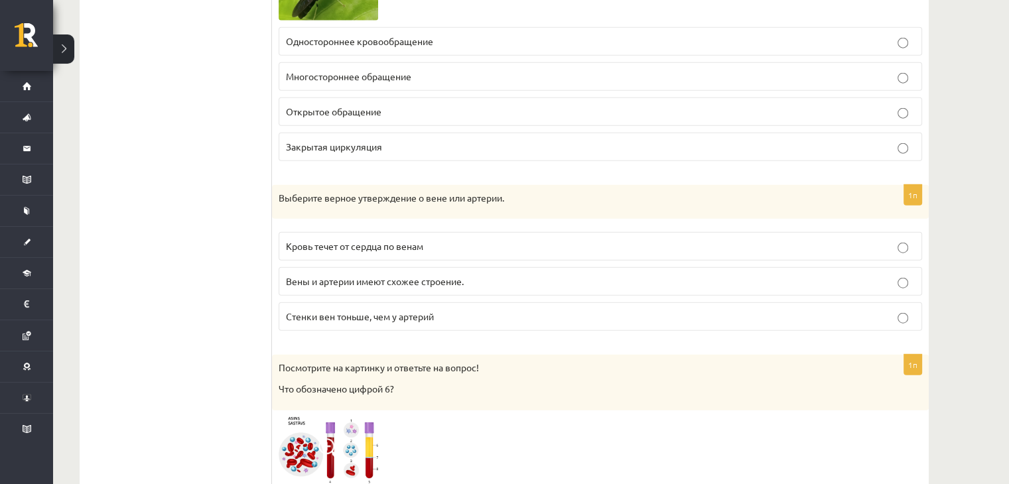
click at [166, 194] on ul "Тест Обратная связь – оцените свою работу" at bounding box center [182, 288] width 179 height 6595
click at [449, 240] on p "Кровь течет от сердца по венам" at bounding box center [600, 247] width 629 height 14
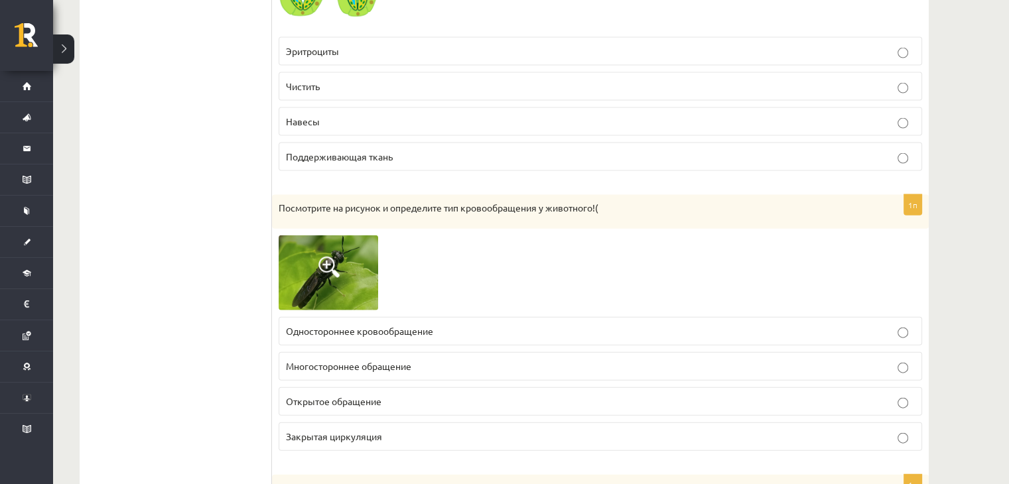
scroll to position [2977, 0]
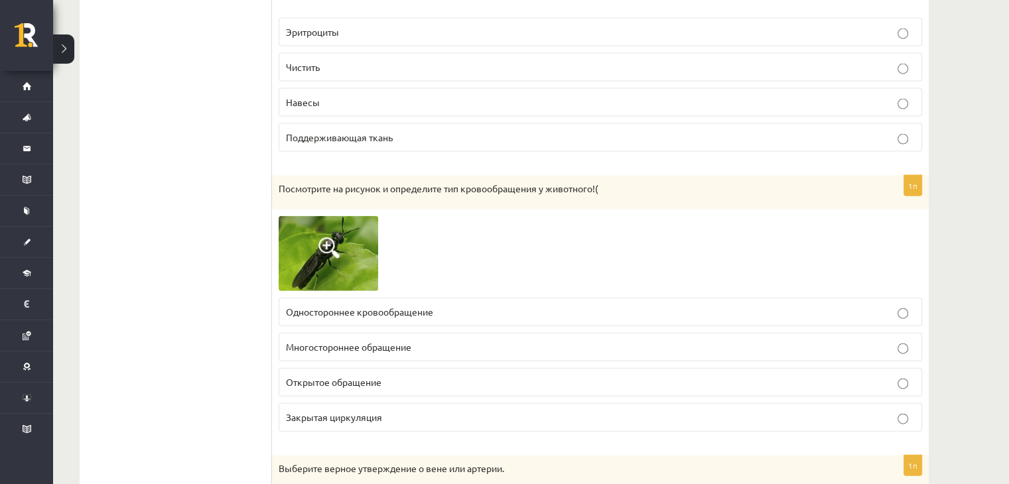
click at [353, 306] on font "Одностороннее кровообращение" at bounding box center [359, 312] width 147 height 12
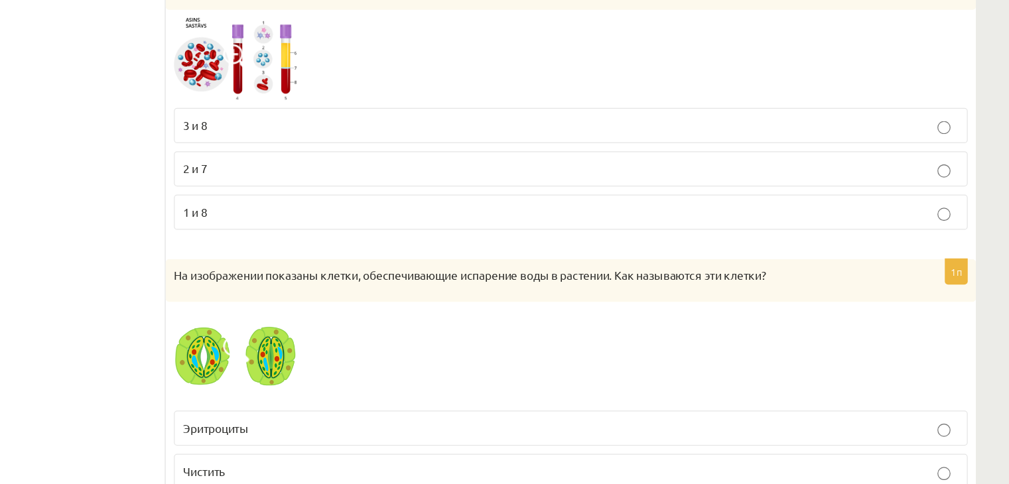
scroll to position [2578, 0]
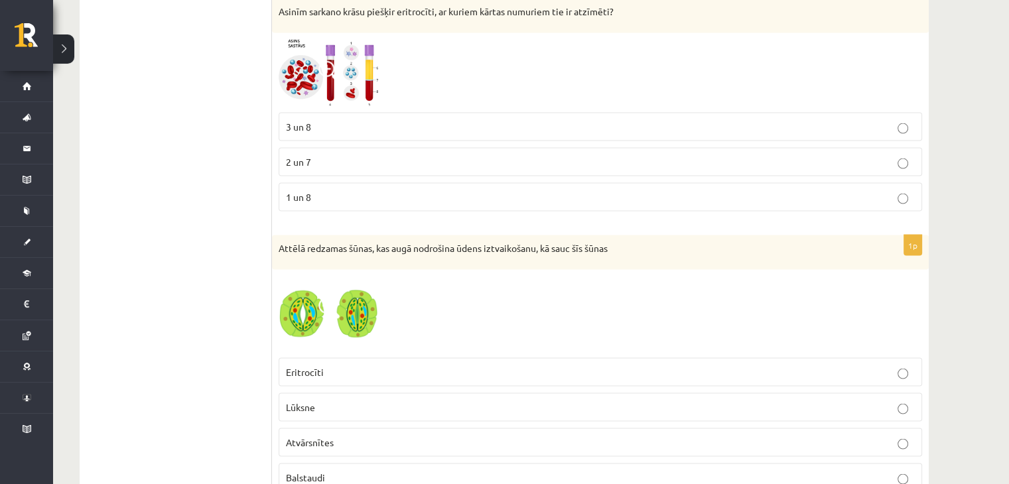
scroll to position [2635, 0]
click at [325, 63] on span at bounding box center [329, 72] width 21 height 21
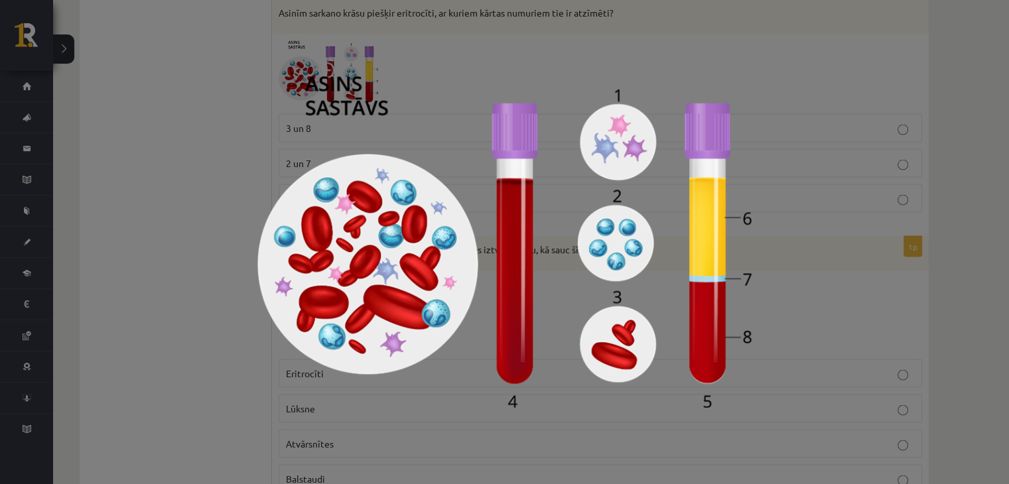
click at [885, 85] on div at bounding box center [504, 242] width 1009 height 484
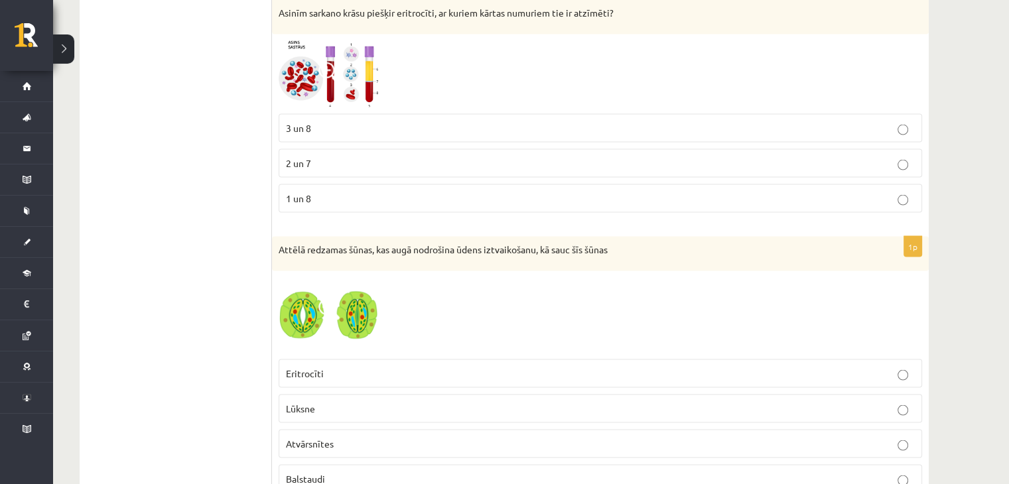
click at [332, 114] on label "3 un 8" at bounding box center [601, 128] width 644 height 29
click at [321, 438] on span "Atvārsnītes" at bounding box center [310, 444] width 48 height 12
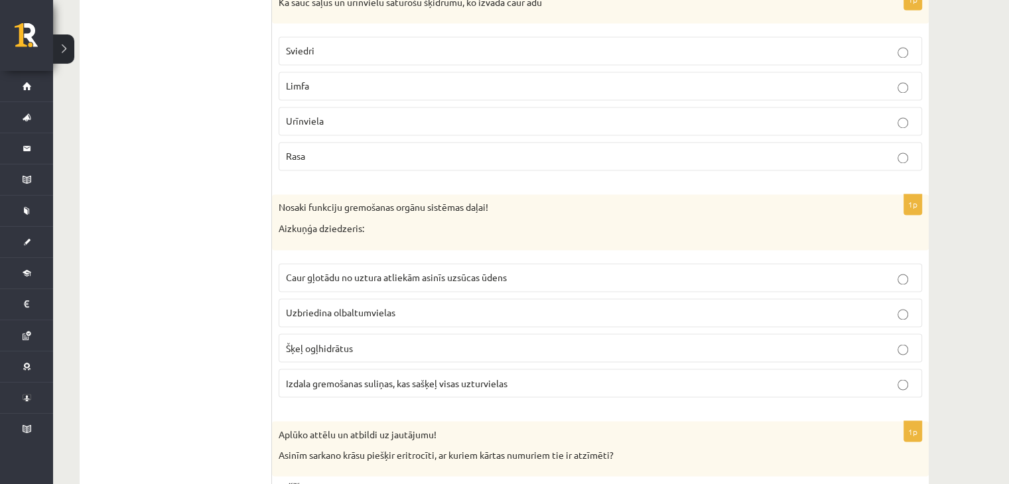
scroll to position [2170, 0]
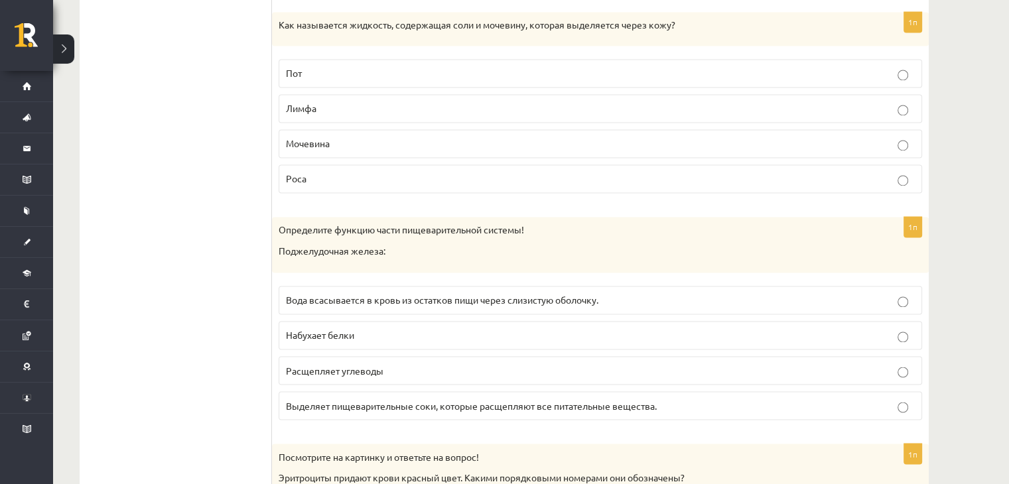
click at [385, 59] on label "Пот" at bounding box center [601, 73] width 644 height 29
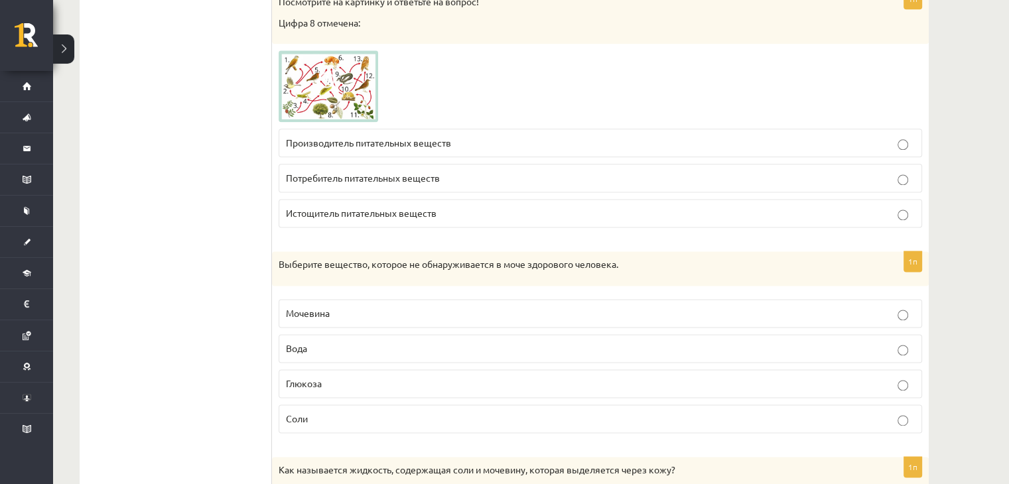
scroll to position [1706, 0]
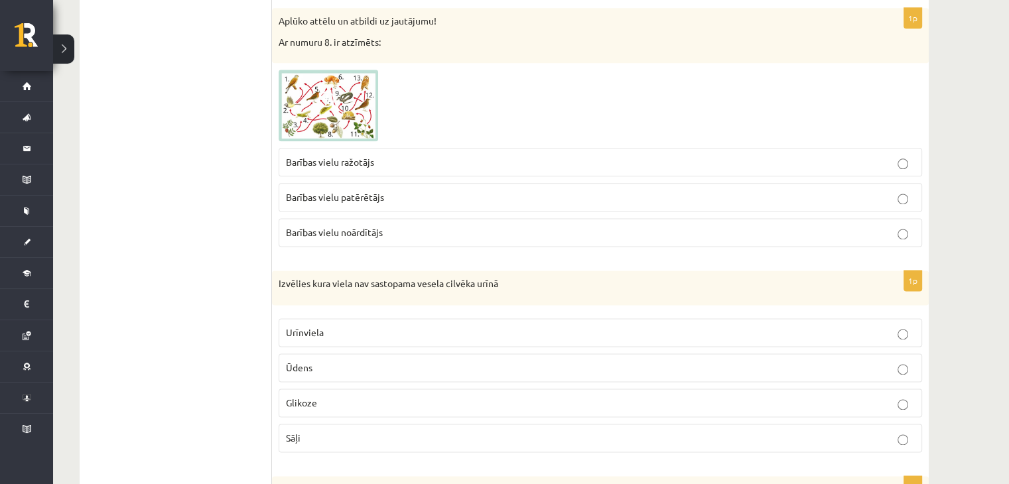
click at [352, 156] on span "Barības vielu ražotājs" at bounding box center [330, 162] width 88 height 12
click at [313, 397] on span "Glikoze" at bounding box center [301, 403] width 31 height 12
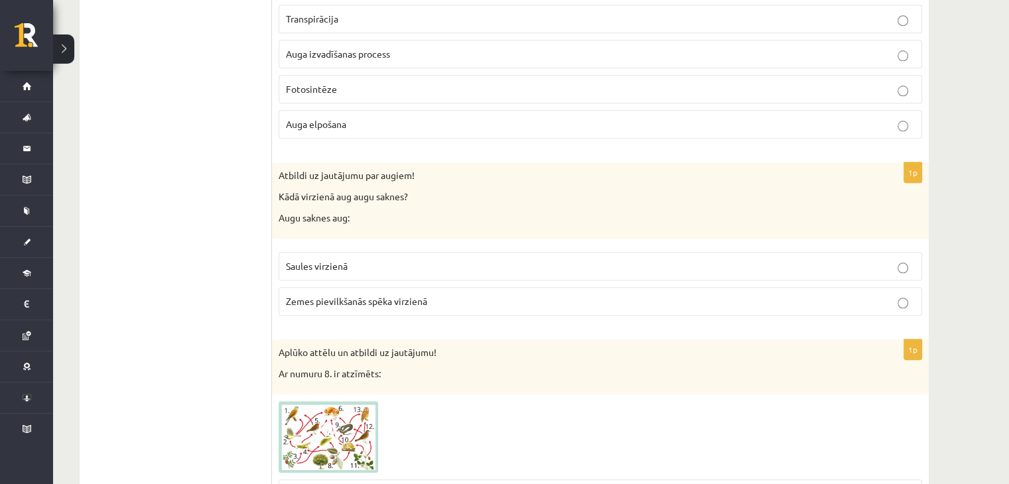
scroll to position [1307, 0]
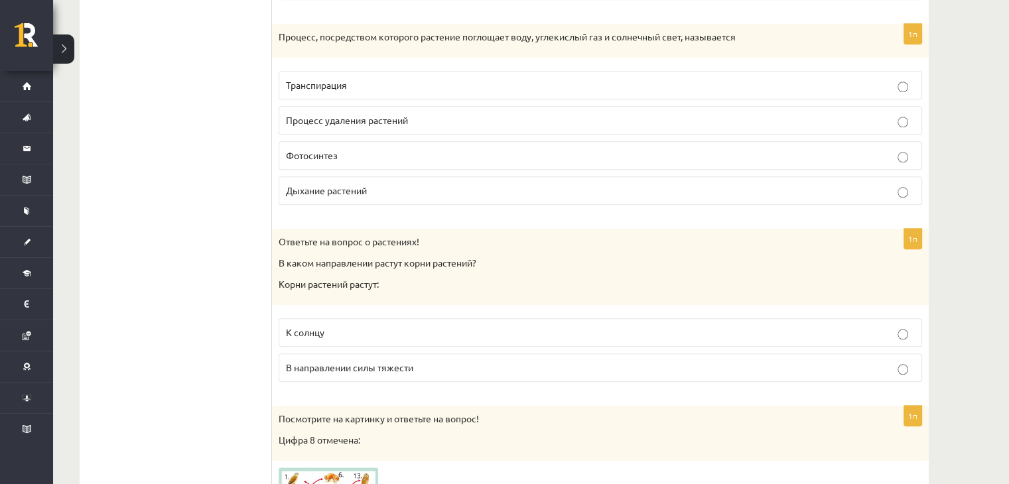
click at [363, 366] on font "В направлении силы тяжести" at bounding box center [349, 368] width 127 height 12
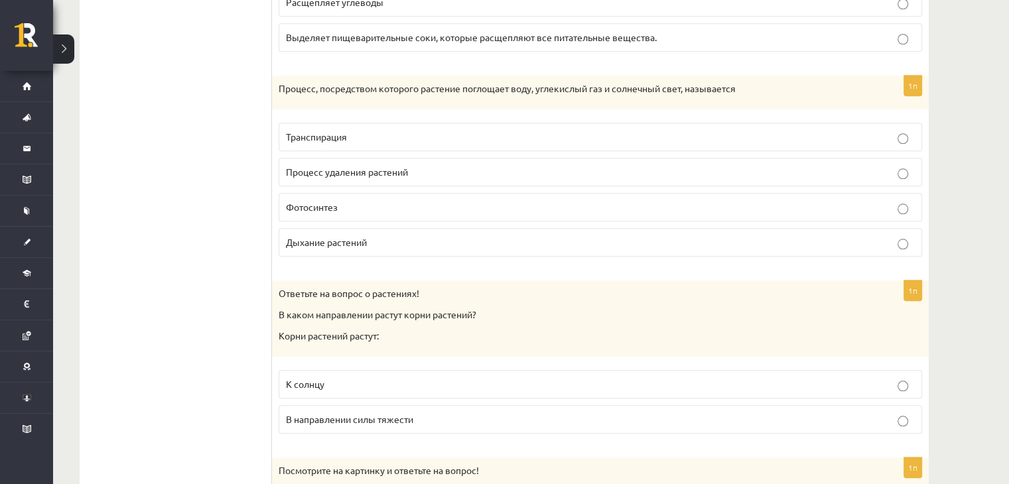
scroll to position [1241, 0]
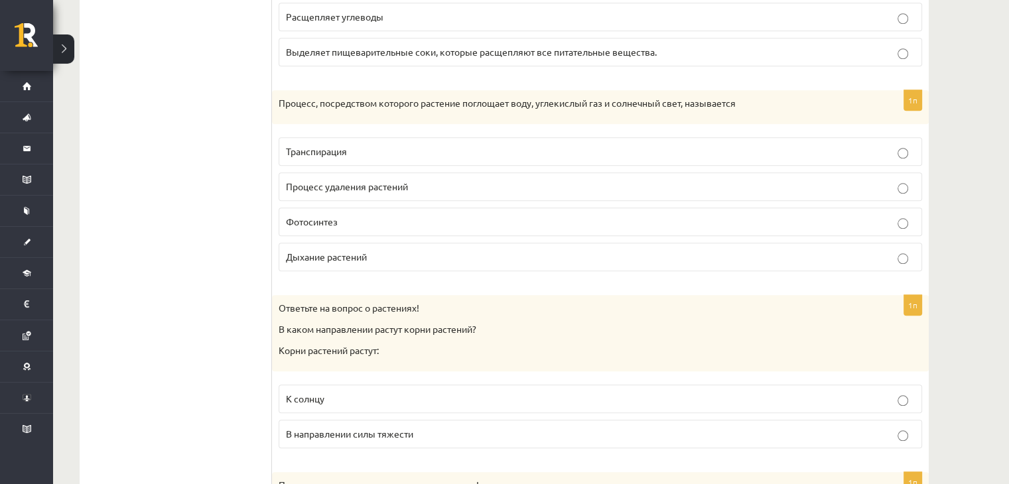
click at [400, 216] on p "Фотосинтез" at bounding box center [600, 222] width 629 height 14
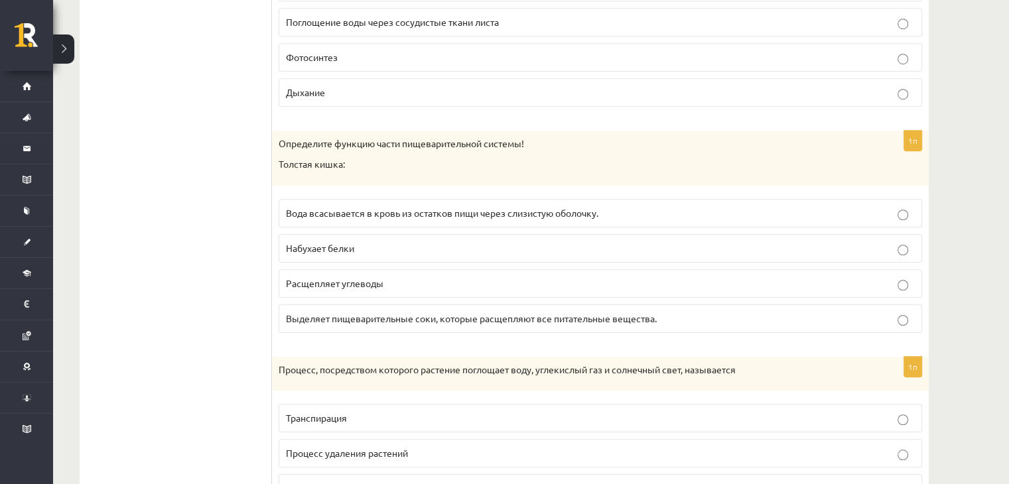
scroll to position [909, 0]
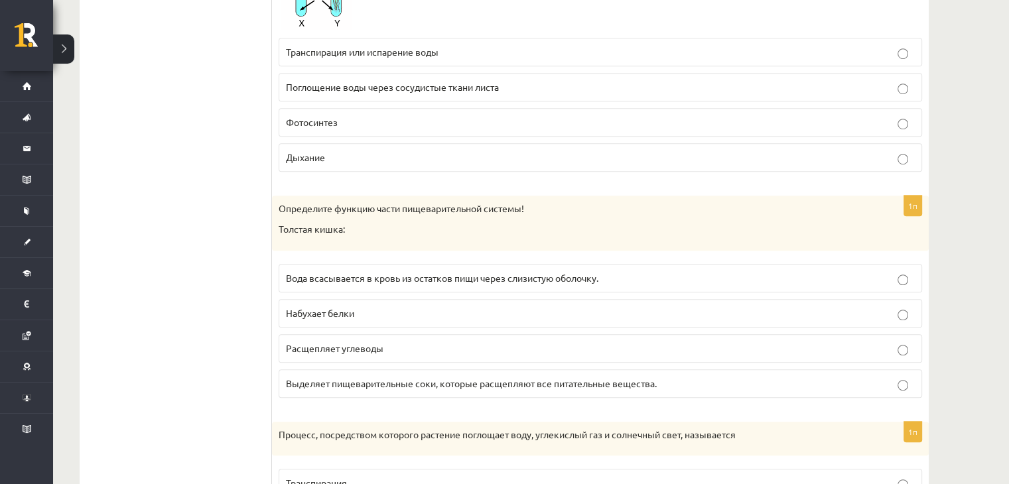
click at [390, 342] on p "Расщепляет углеводы" at bounding box center [600, 349] width 629 height 14
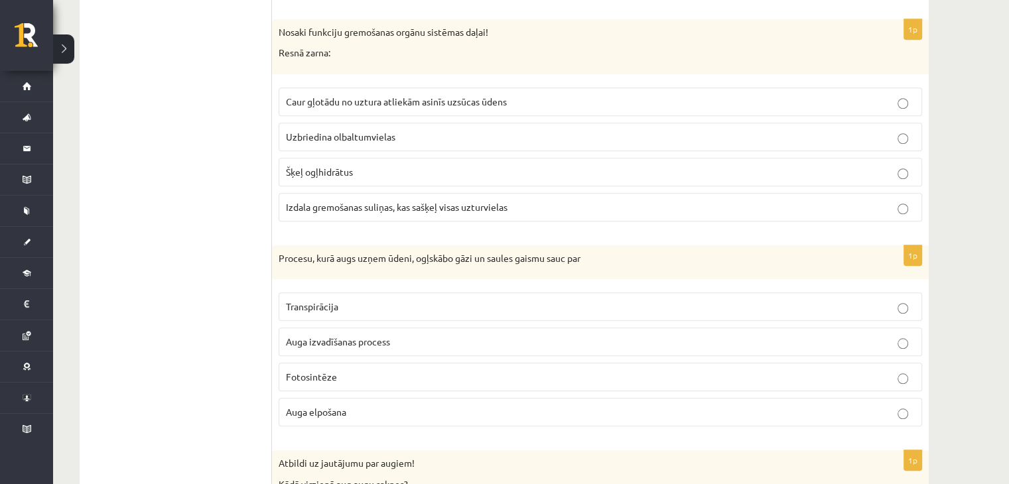
scroll to position [1108, 0]
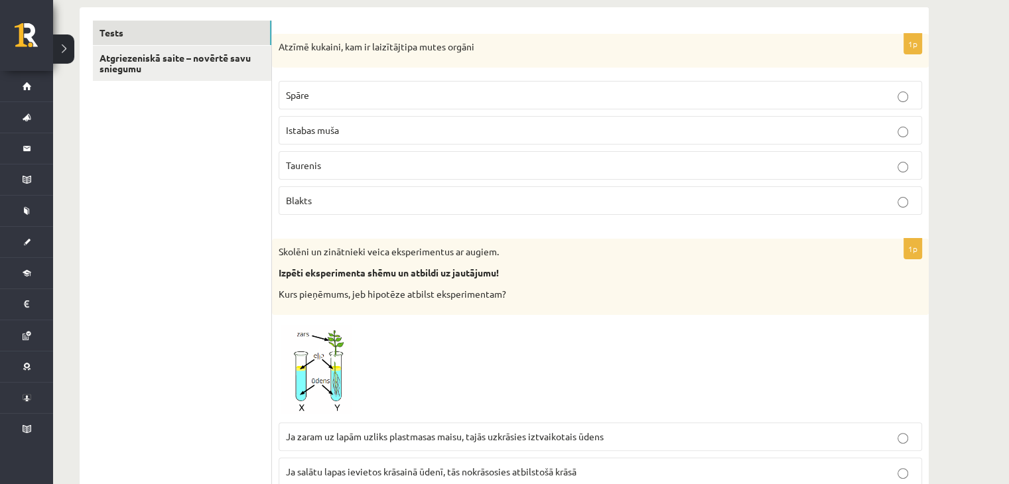
scroll to position [179, 0]
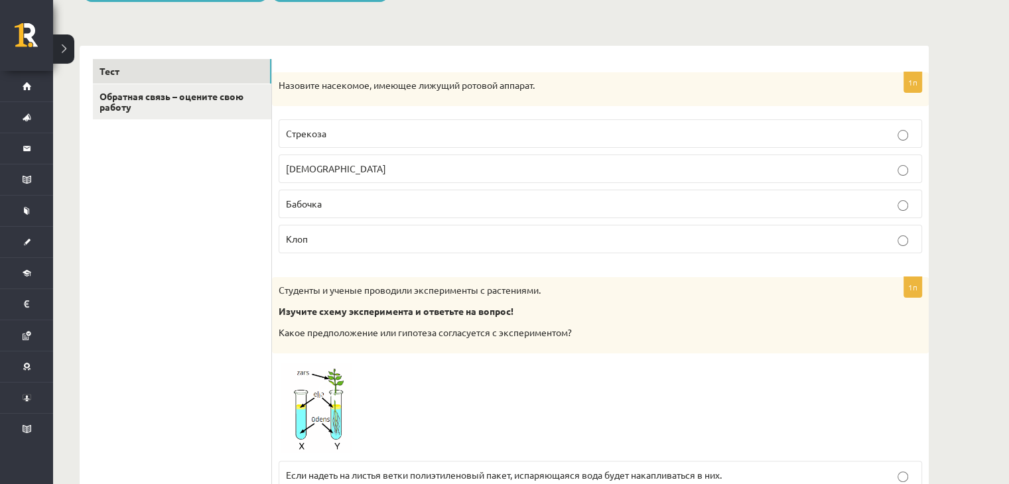
click at [344, 202] on p "Бабочка" at bounding box center [600, 204] width 629 height 14
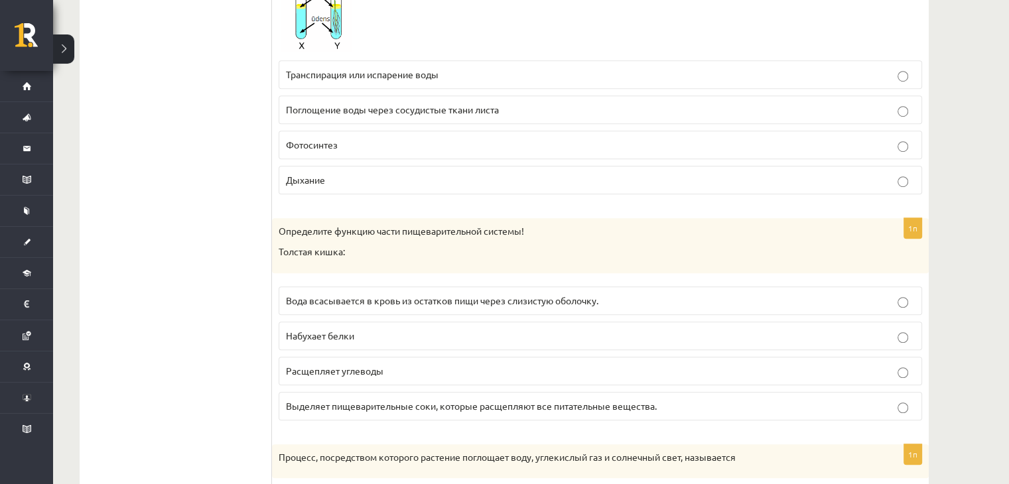
scroll to position [909, 0]
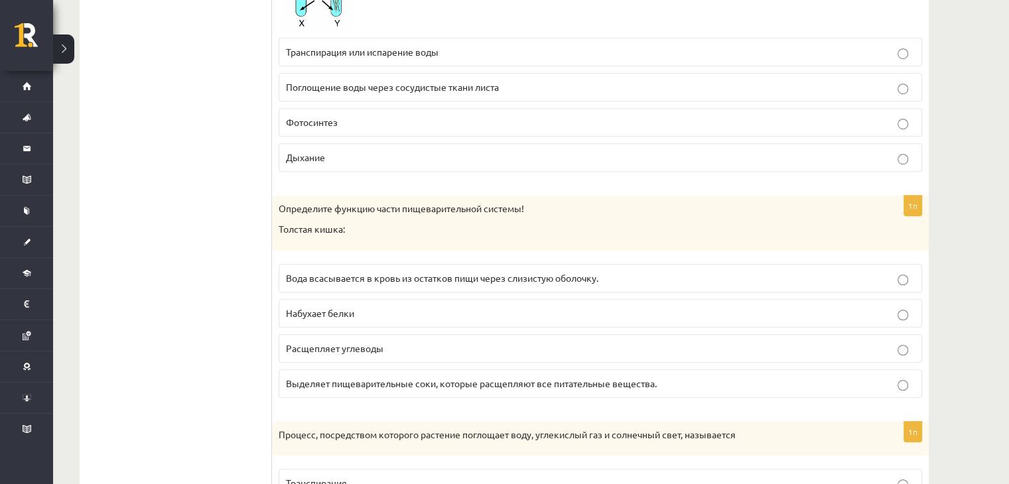
click at [334, 383] on font "Выделяет пищеварительные соки, которые расщепляют все питательные вещества." at bounding box center [471, 384] width 371 height 12
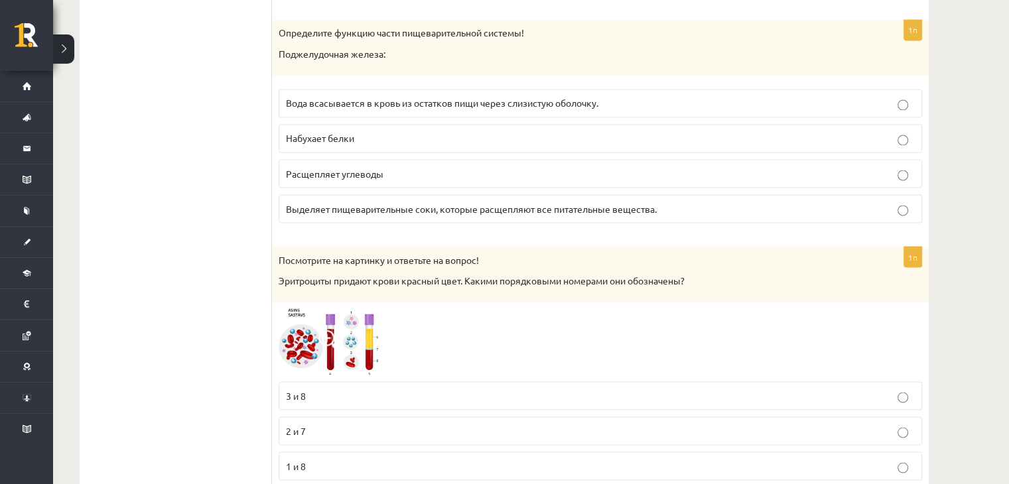
scroll to position [2369, 0]
click at [366, 165] on font "Расщепляет углеводы" at bounding box center [335, 171] width 98 height 12
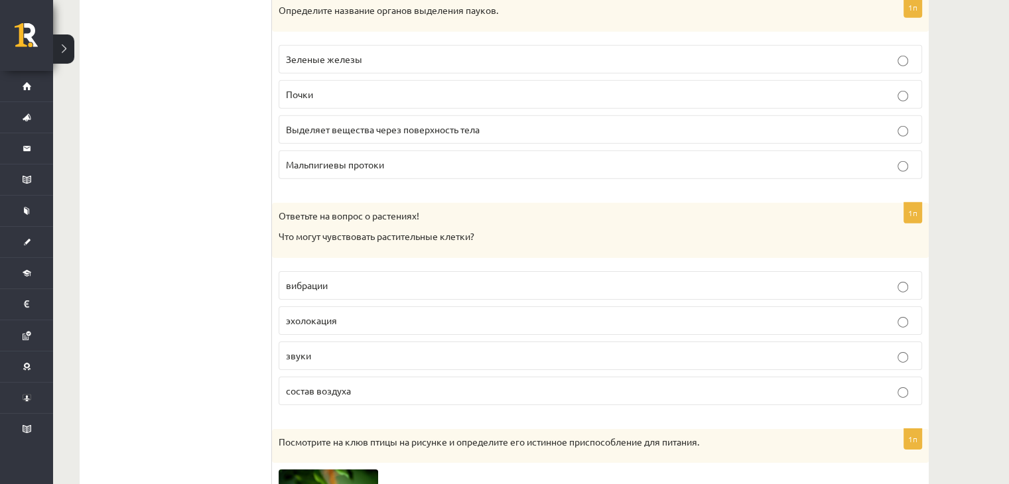
scroll to position [4095, 0]
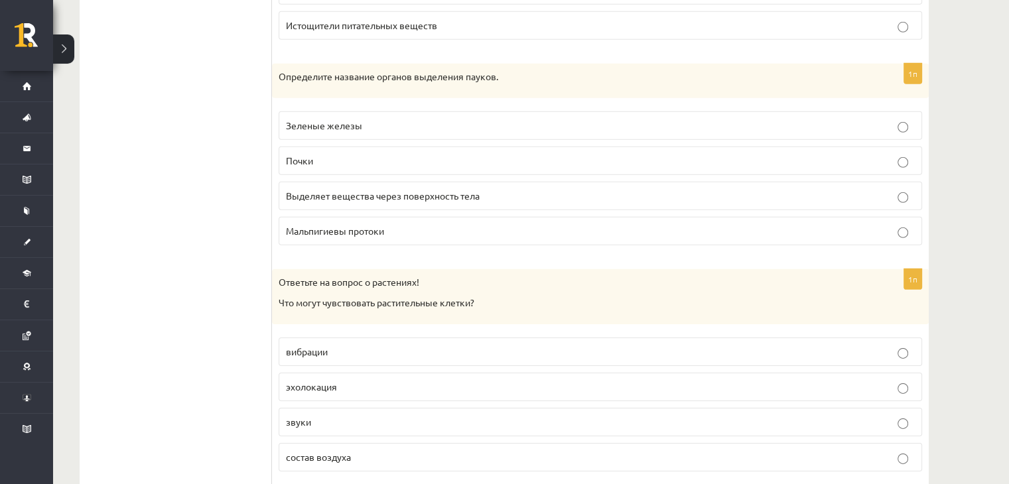
click at [348, 345] on p "вибрации" at bounding box center [600, 352] width 629 height 14
click at [441, 188] on label "Izvada vielas caur ķermeņa virsmu" at bounding box center [601, 196] width 644 height 29
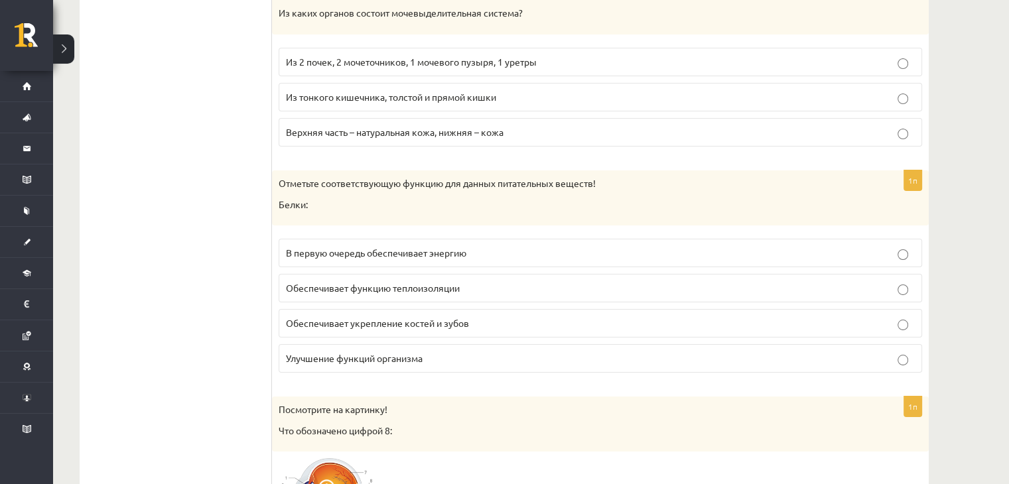
scroll to position [4958, 0]
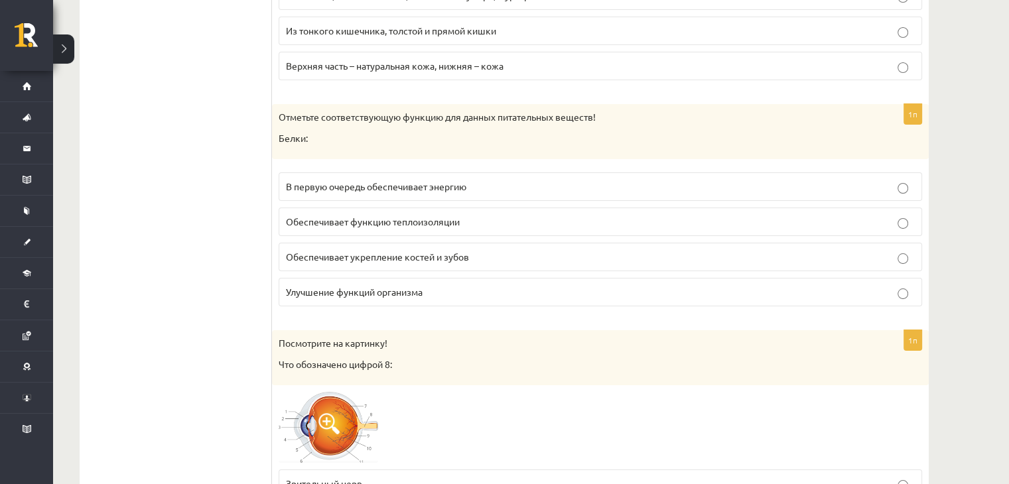
click at [510, 176] on label "В первую очередь обеспечивает энергию" at bounding box center [601, 187] width 644 height 29
click at [507, 250] on p "Обеспечивает укрепление костей и зубов" at bounding box center [600, 257] width 629 height 14
click at [500, 285] on p "Улучшение функций организма" at bounding box center [600, 292] width 629 height 14
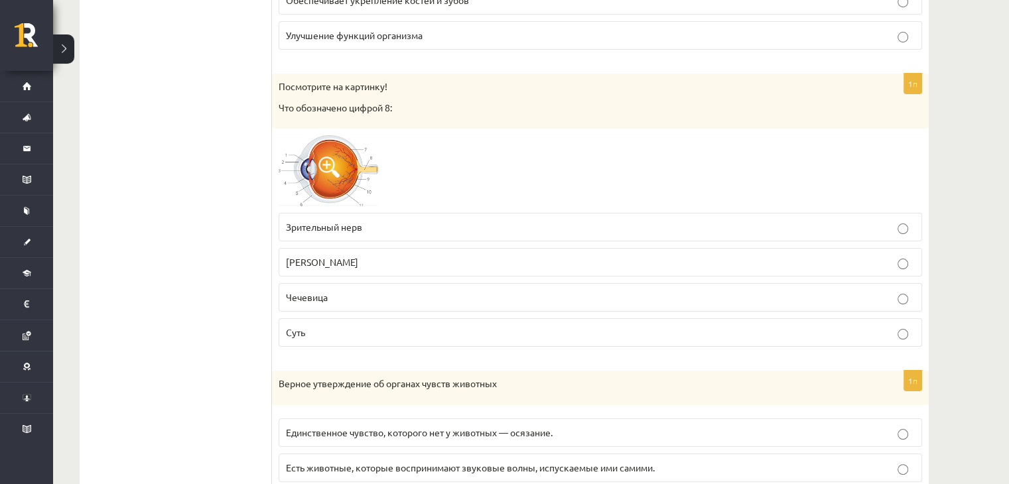
scroll to position [5223, 0]
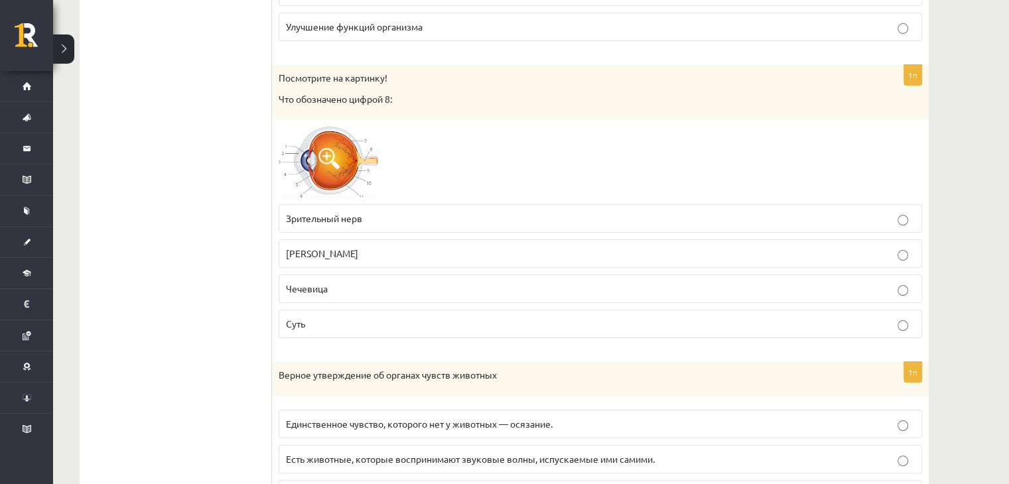
click at [431, 212] on p "Зрительный нерв" at bounding box center [600, 219] width 629 height 14
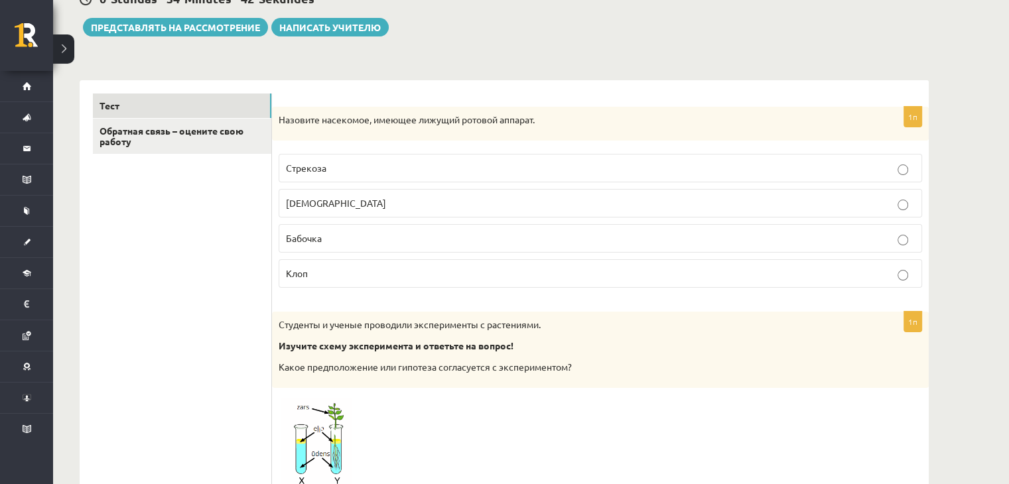
scroll to position [0, 0]
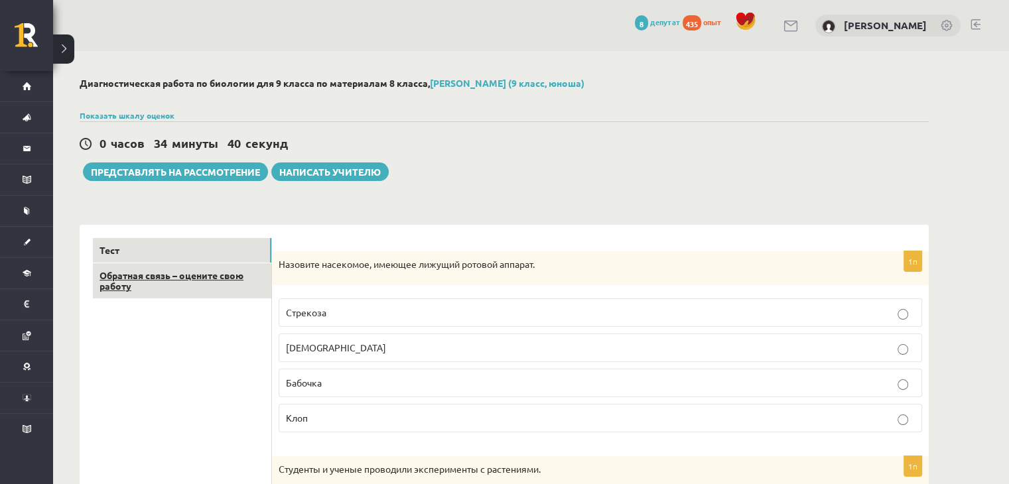
click at [187, 293] on link "Обратная связь – оцените свою работу" at bounding box center [182, 281] width 179 height 36
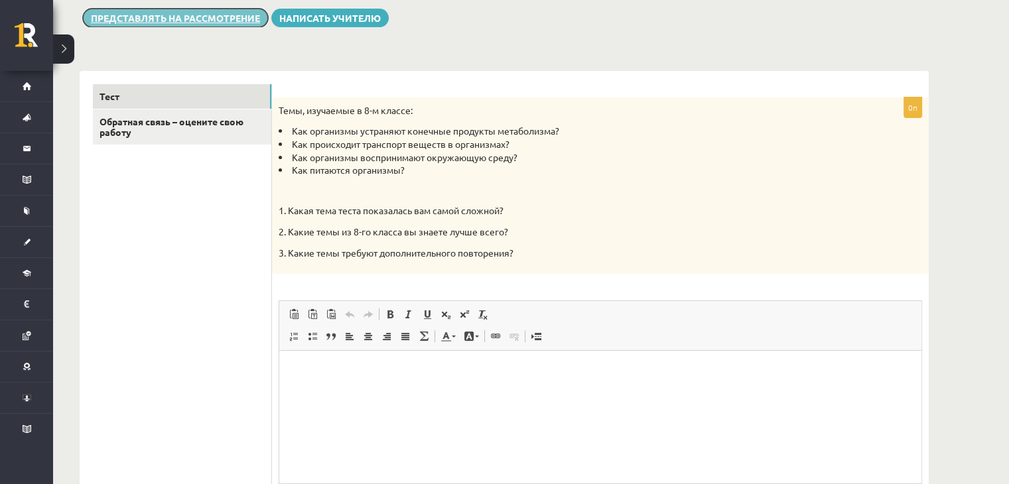
click at [225, 23] on button "Представлять на рассмотрение" at bounding box center [175, 18] width 185 height 19
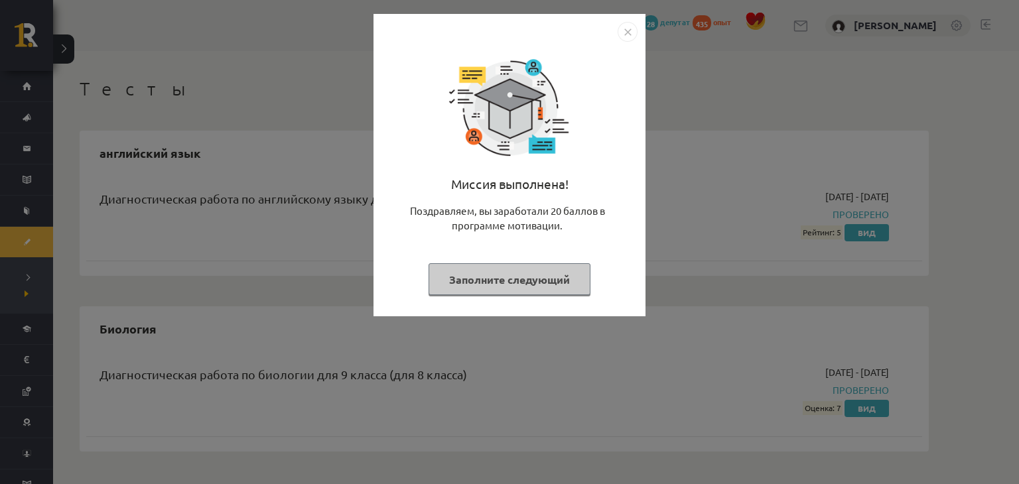
click at [625, 33] on img "Закрывать" at bounding box center [628, 32] width 20 height 20
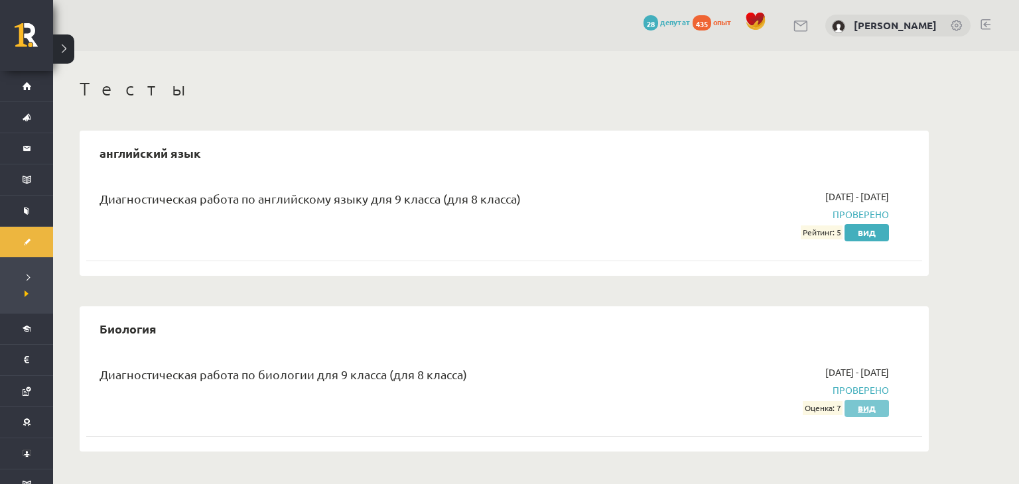
click at [855, 414] on link "Вид" at bounding box center [867, 408] width 44 height 17
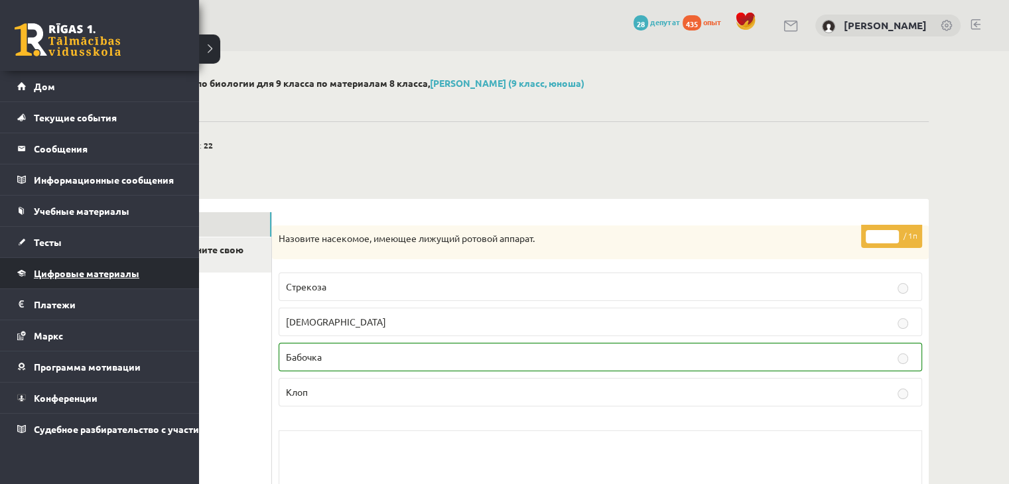
click at [85, 274] on font "Цифровые материалы" at bounding box center [87, 273] width 106 height 12
